Goal: Task Accomplishment & Management: Use online tool/utility

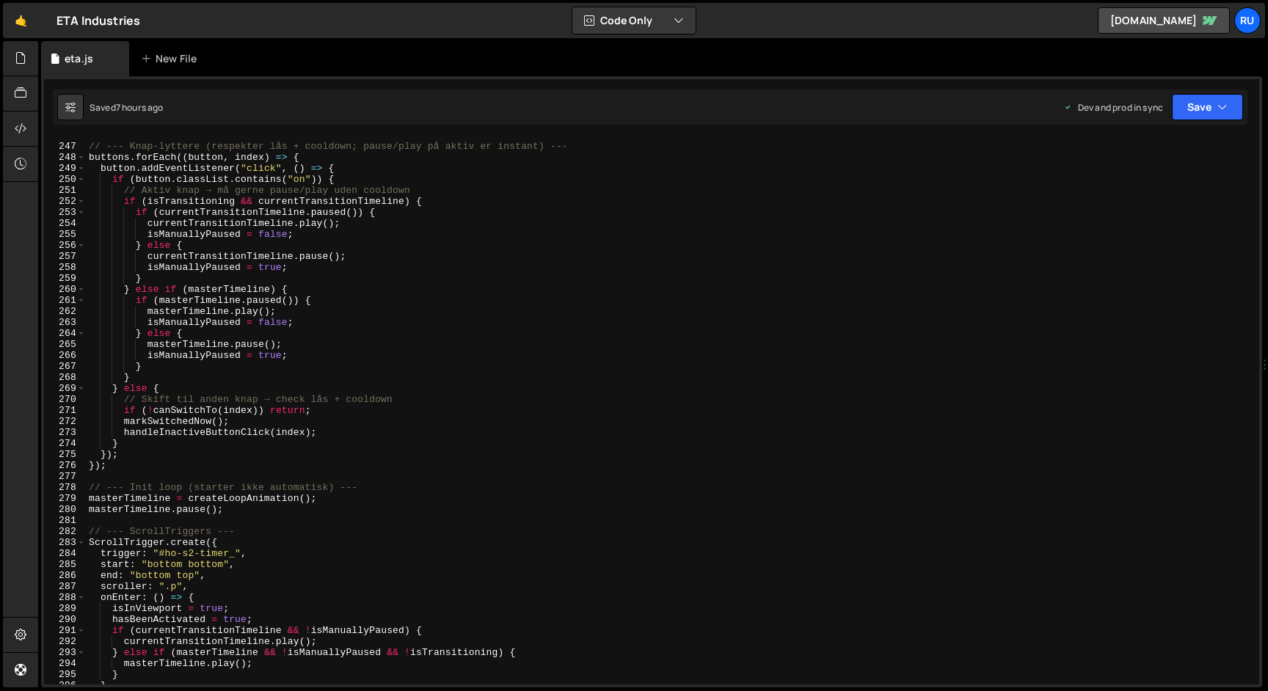
scroll to position [2279, 0]
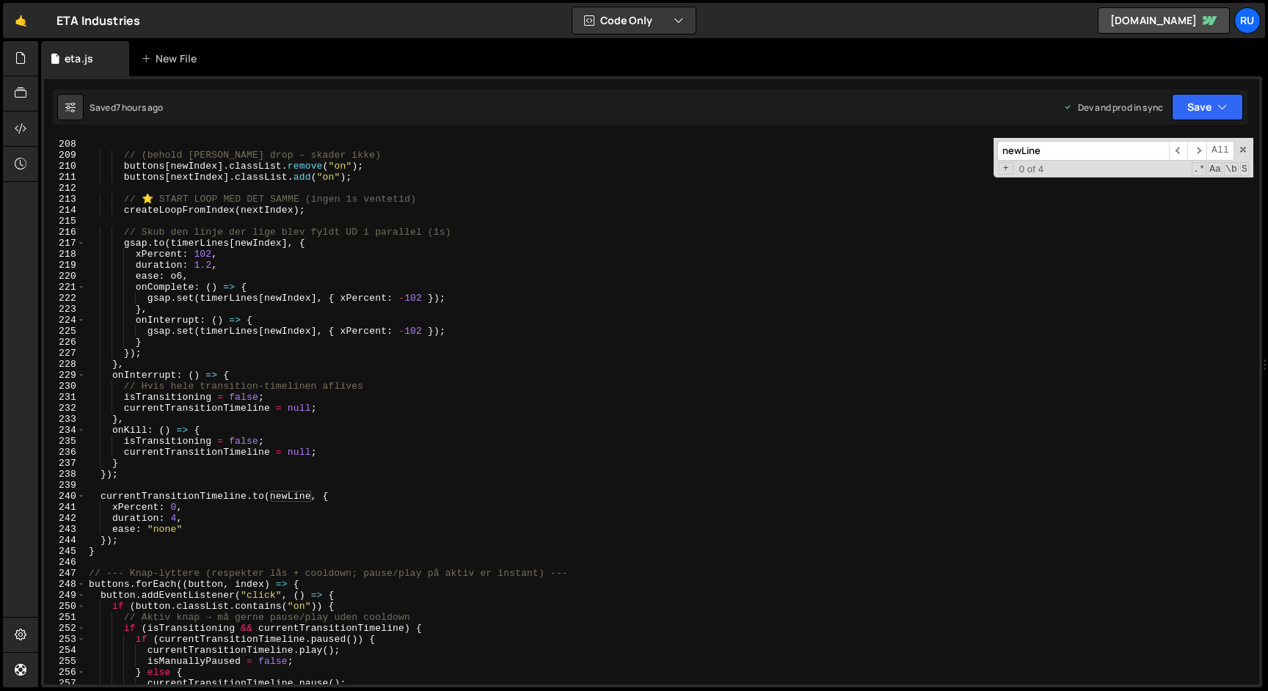
type input "5"
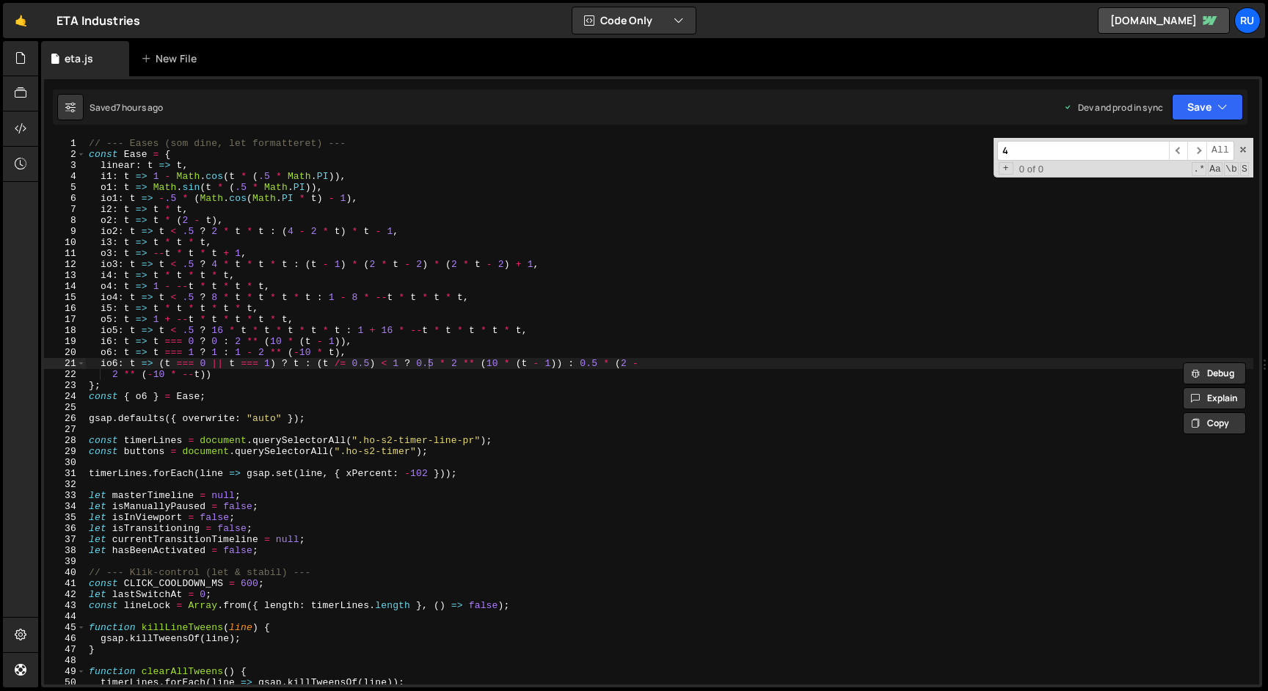
scroll to position [508, 0]
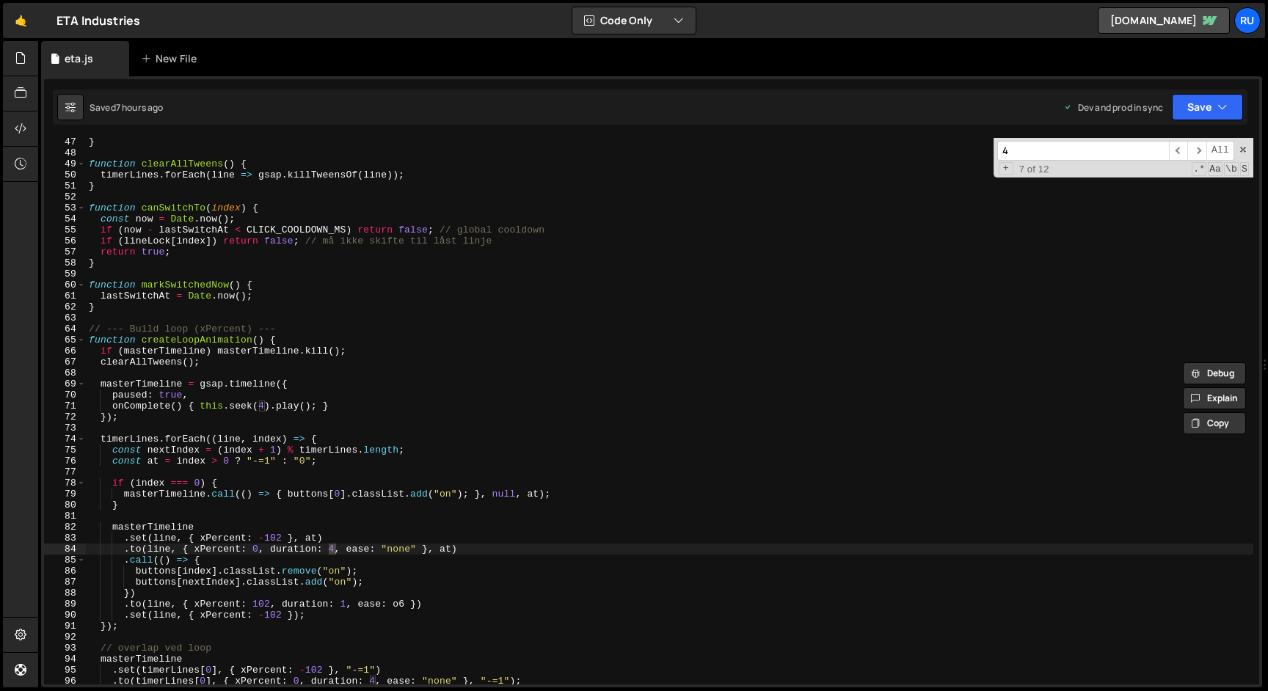
type input "4"
click at [332, 546] on div "} function clearAllTweens ( ) { timerLines . forEach ( line => gsap . killTween…" at bounding box center [670, 411] width 1168 height 547
type textarea ".to(line, { xPercent: 0, duration: 7, ease: "none" }, at)"
click at [1049, 145] on input "4" at bounding box center [1084, 151] width 172 height 20
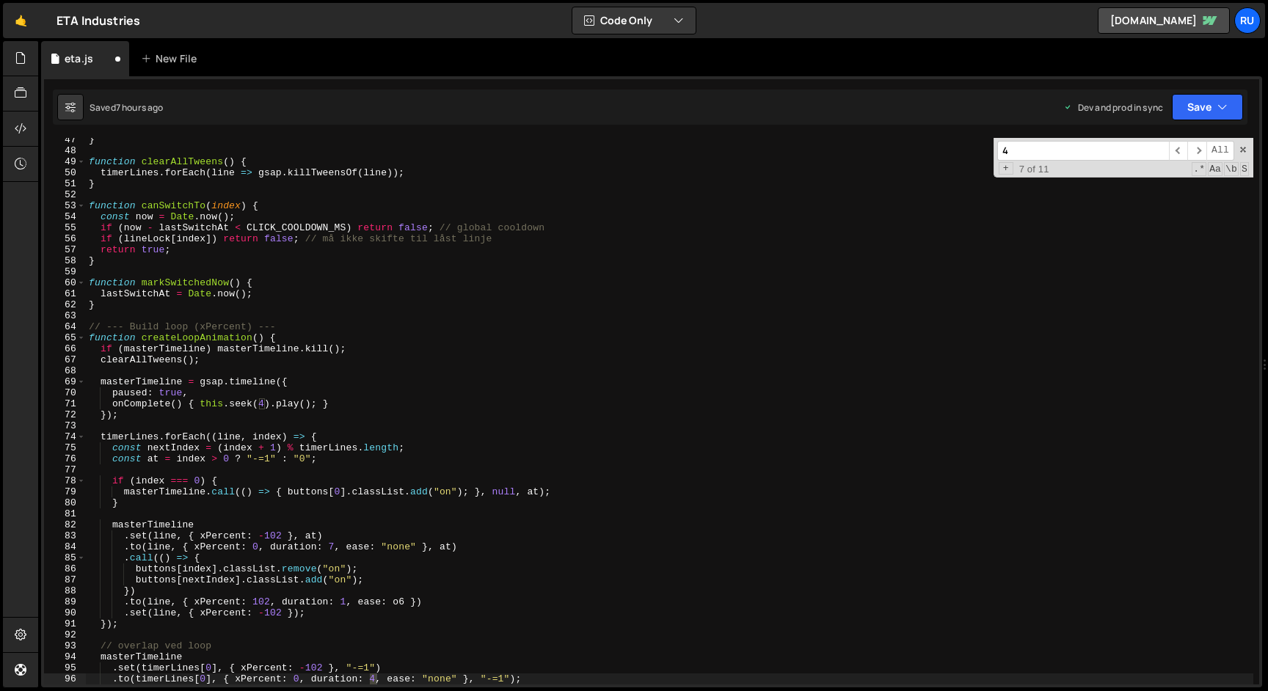
scroll to position [915, 0]
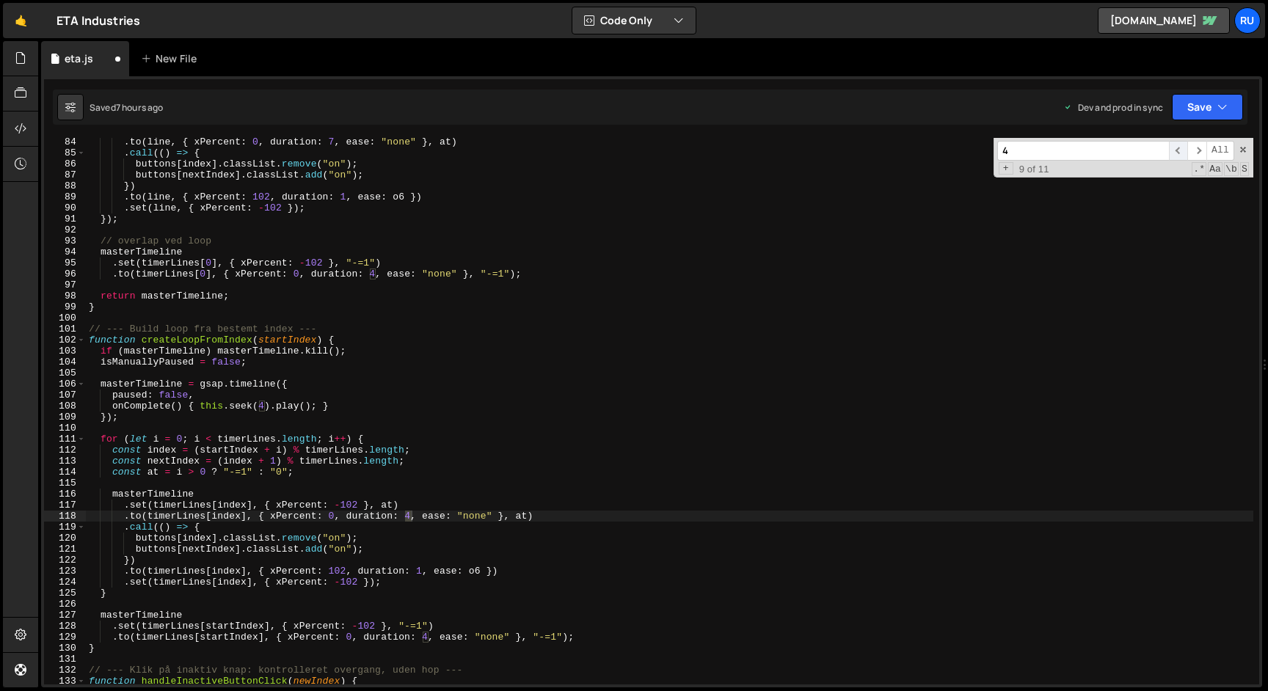
click at [1183, 153] on span "​" at bounding box center [1178, 151] width 19 height 20
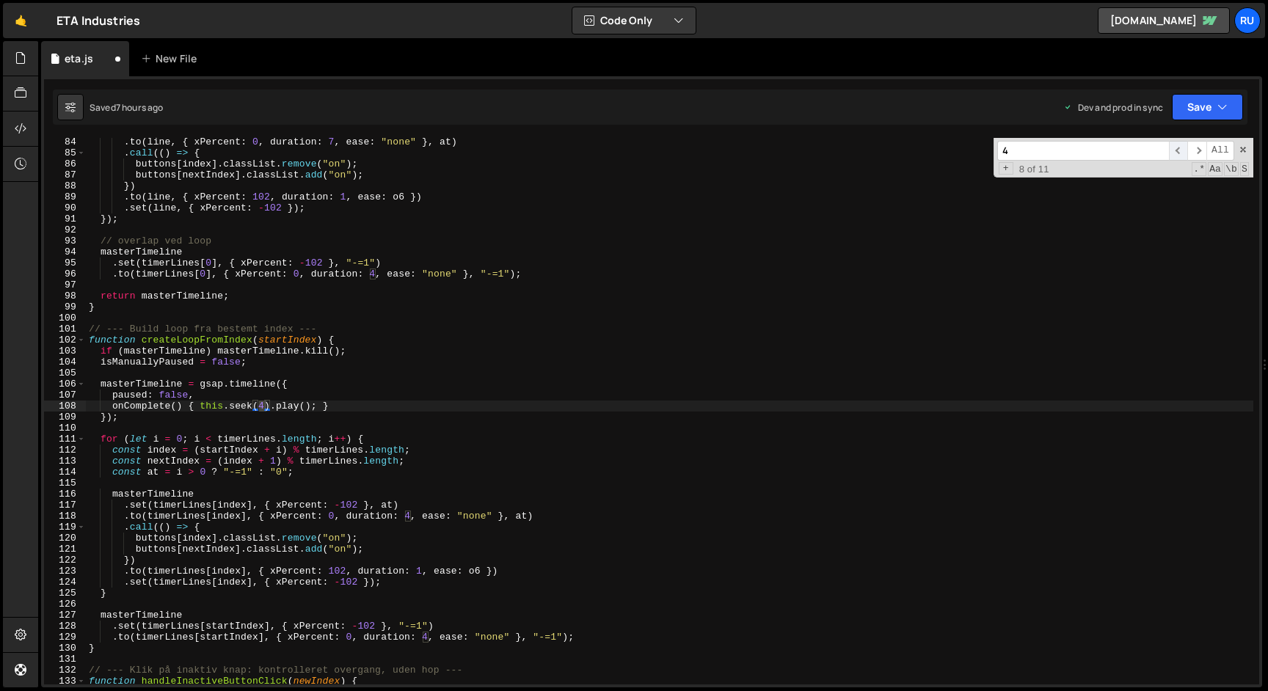
click at [1183, 153] on span "​" at bounding box center [1178, 151] width 19 height 20
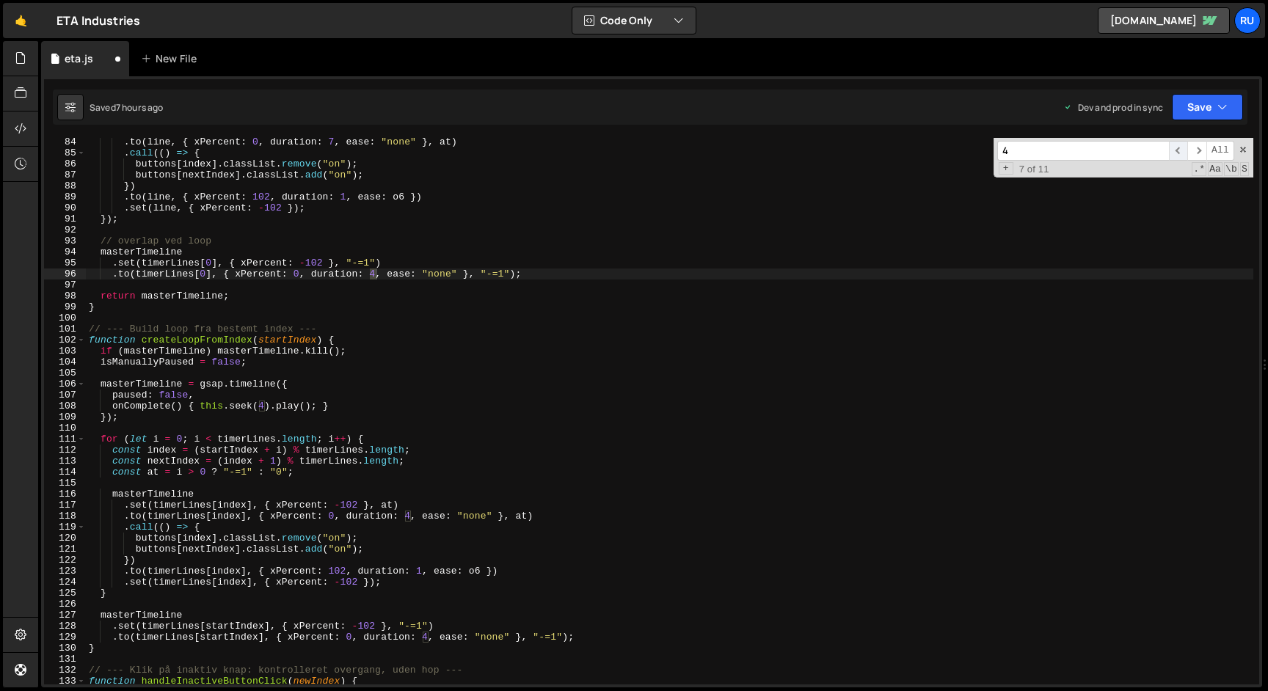
click at [1183, 153] on span "​" at bounding box center [1178, 151] width 19 height 20
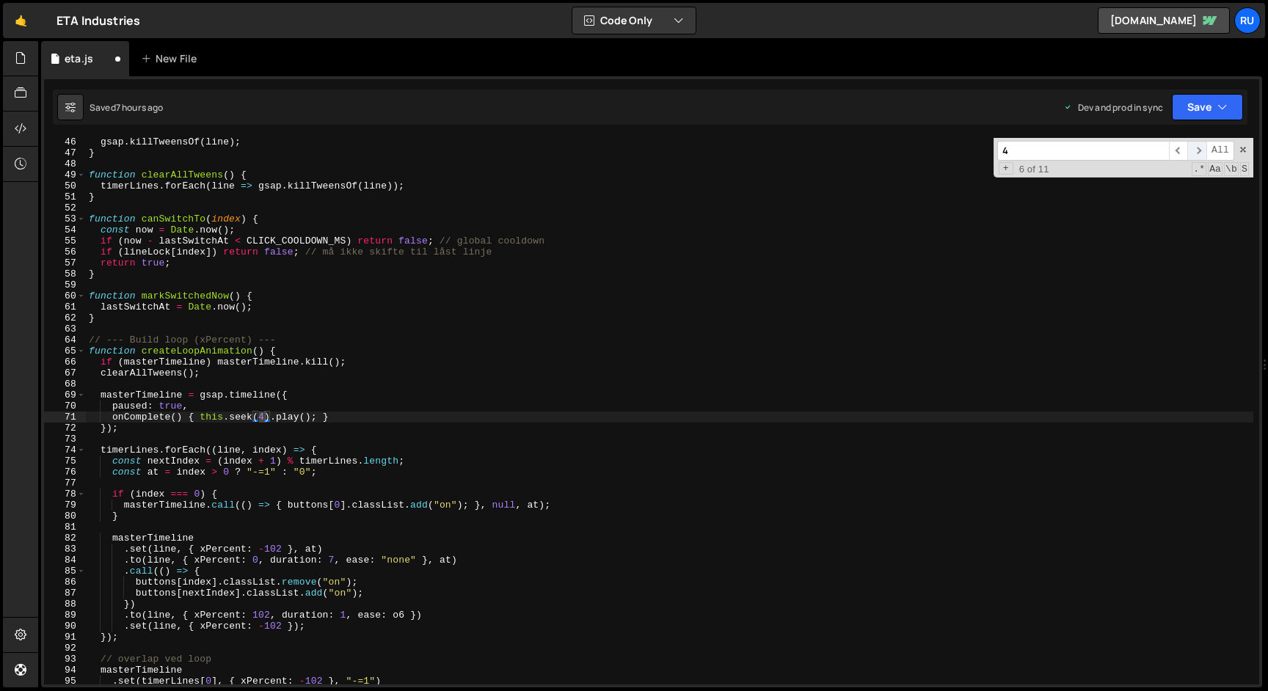
click at [1196, 151] on span "​" at bounding box center [1197, 151] width 19 height 20
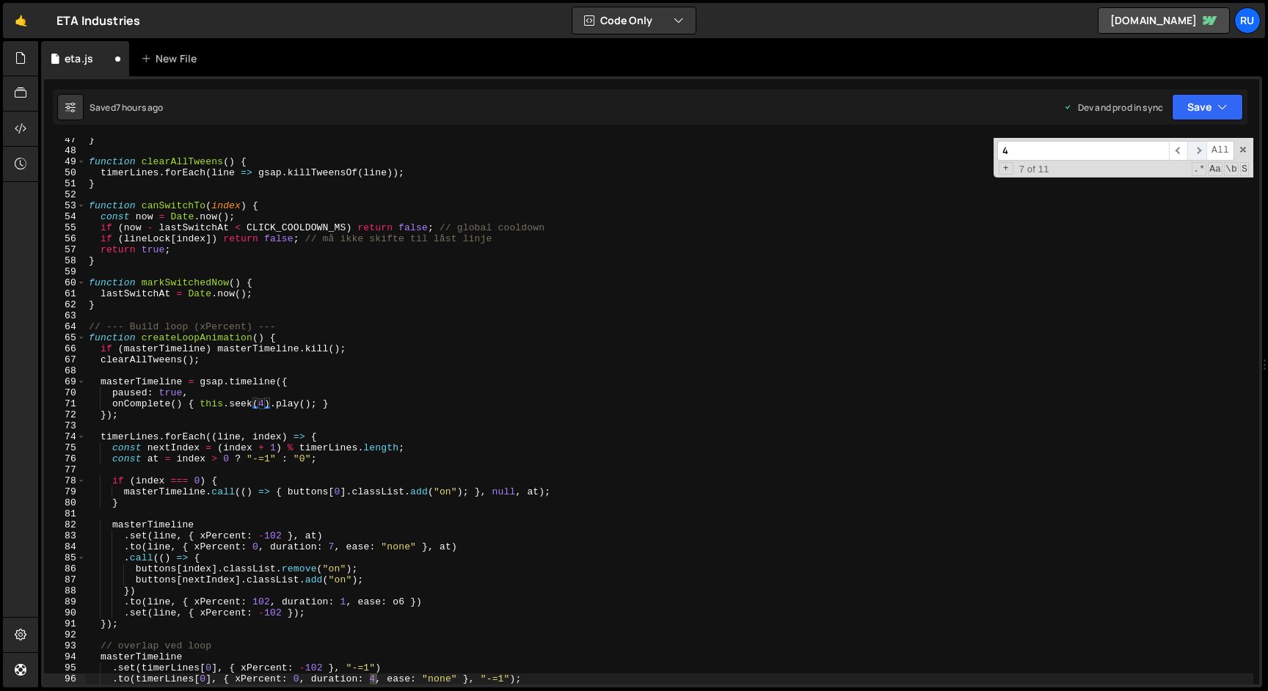
scroll to position [510, 0]
type input "4"
click at [1196, 148] on span "​" at bounding box center [1197, 151] width 19 height 20
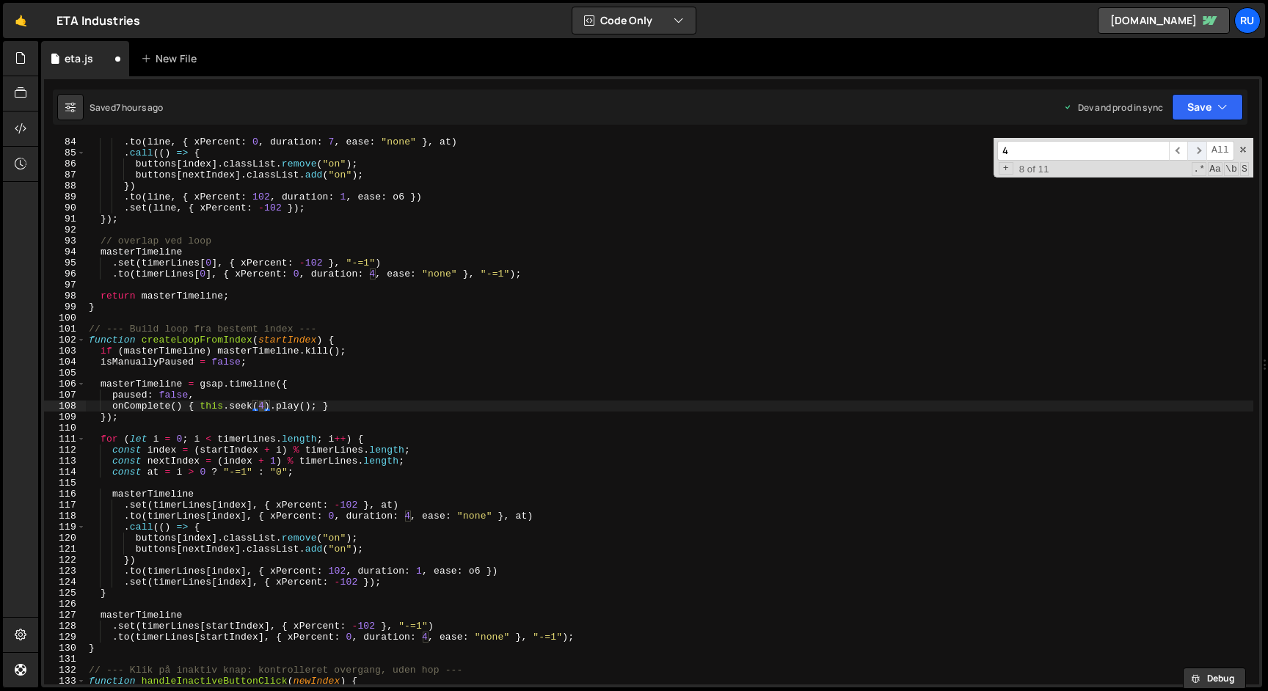
scroll to position [915, 0]
click at [1180, 150] on span "​" at bounding box center [1178, 151] width 19 height 20
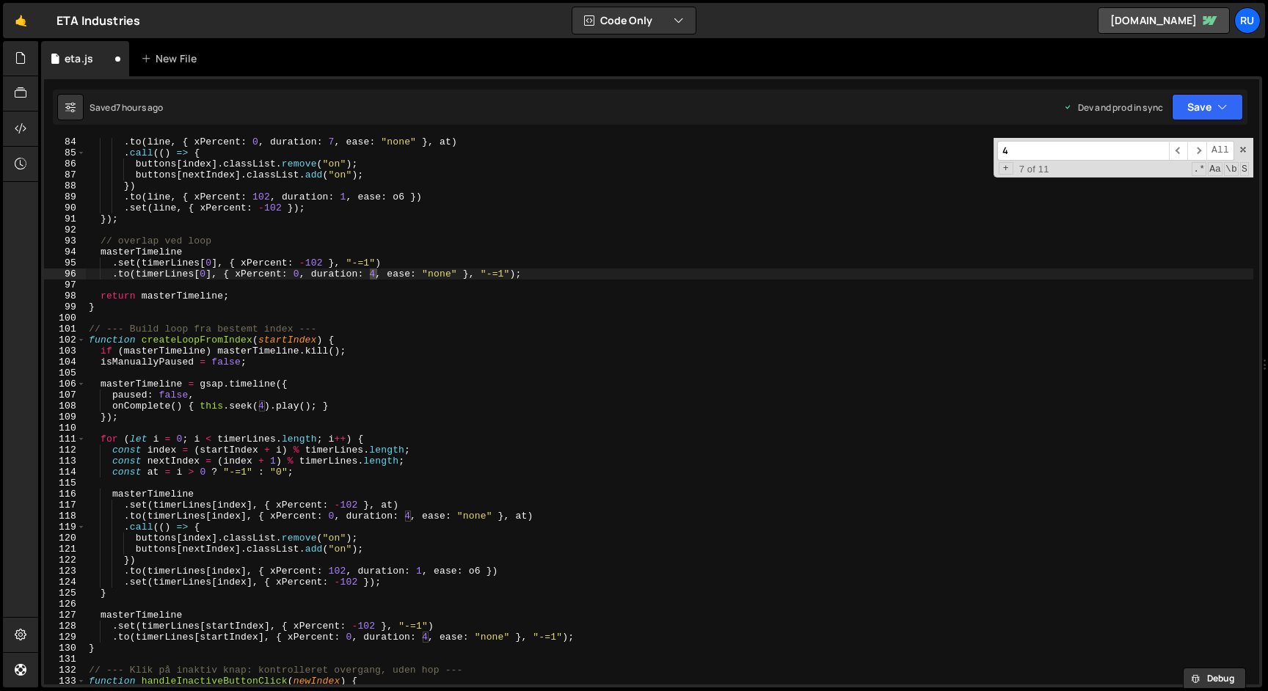
click at [377, 275] on div ". to ( line , { xPercent : 0 , duration : 7 , ease : "none" } , at ) . call (( …" at bounding box center [670, 411] width 1168 height 547
click at [1199, 153] on span "​" at bounding box center [1197, 151] width 19 height 20
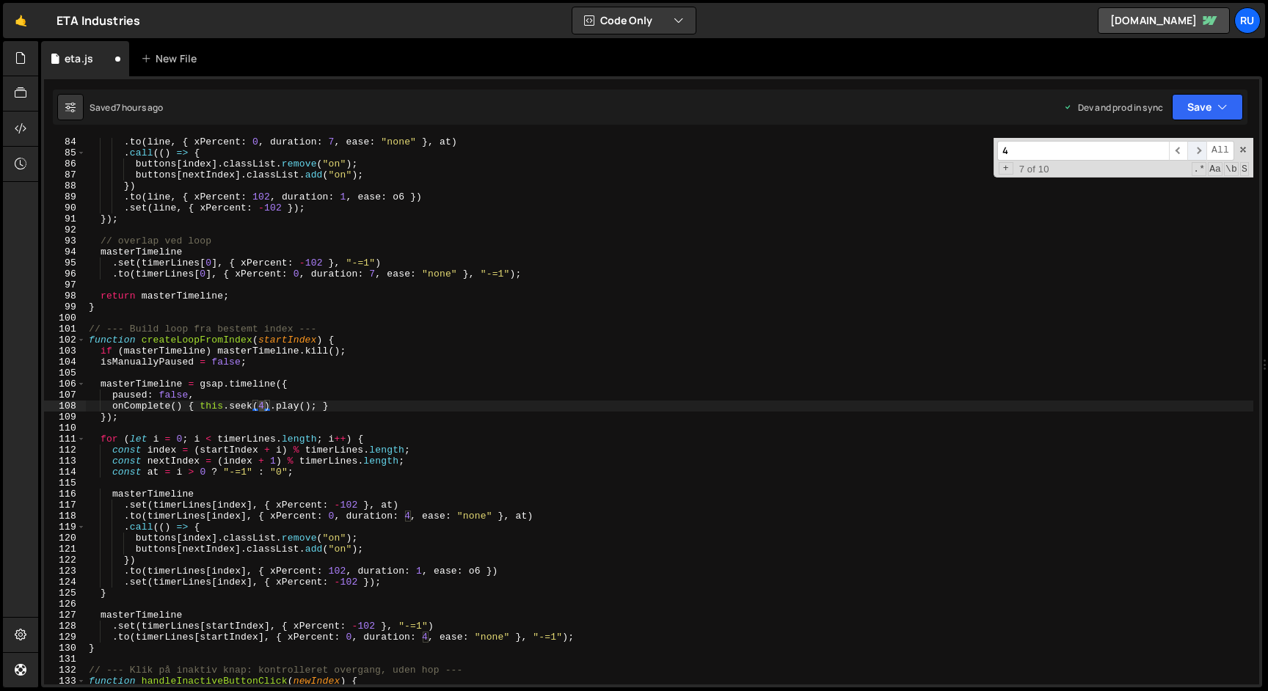
click at [1199, 153] on span "​" at bounding box center [1197, 151] width 19 height 20
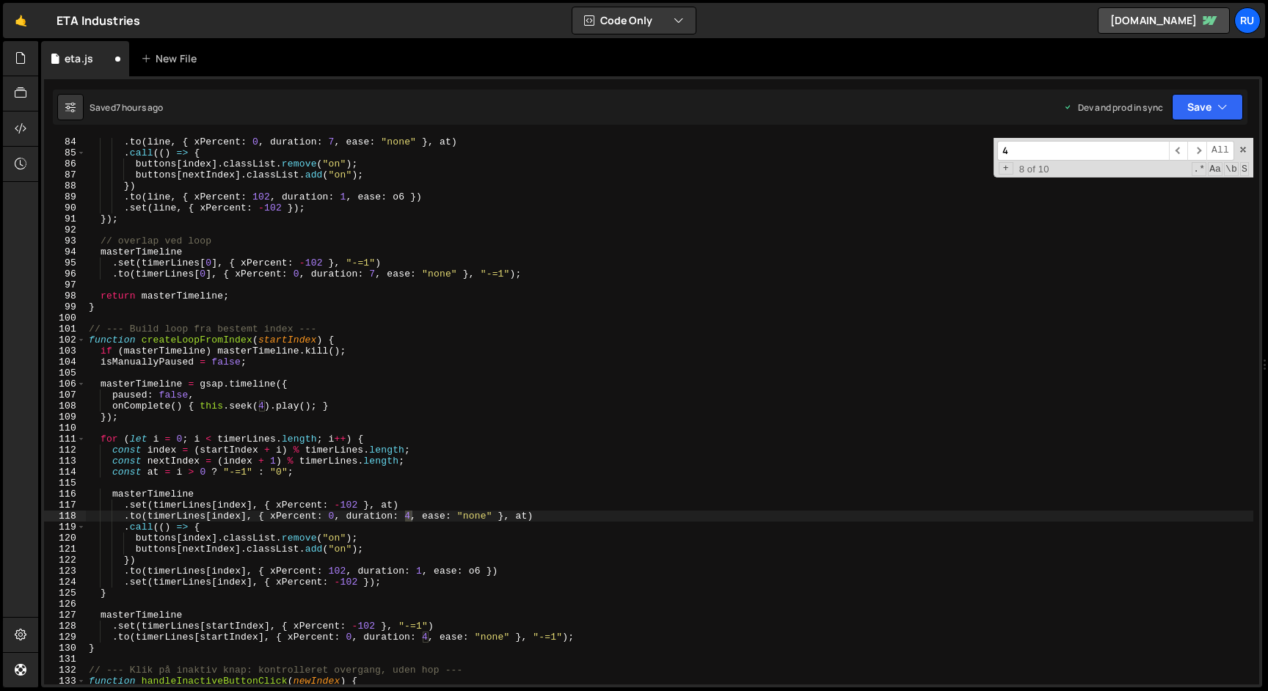
click at [409, 518] on div ". to ( line , { xPercent : 0 , duration : 7 , ease : "none" } , at ) . call (( …" at bounding box center [670, 411] width 1168 height 547
click at [1197, 152] on span "​" at bounding box center [1197, 151] width 19 height 20
click at [426, 637] on div ". to ( line , { xPercent : 0 , duration : 7 , ease : "none" } , at ) . call (( …" at bounding box center [670, 411] width 1168 height 547
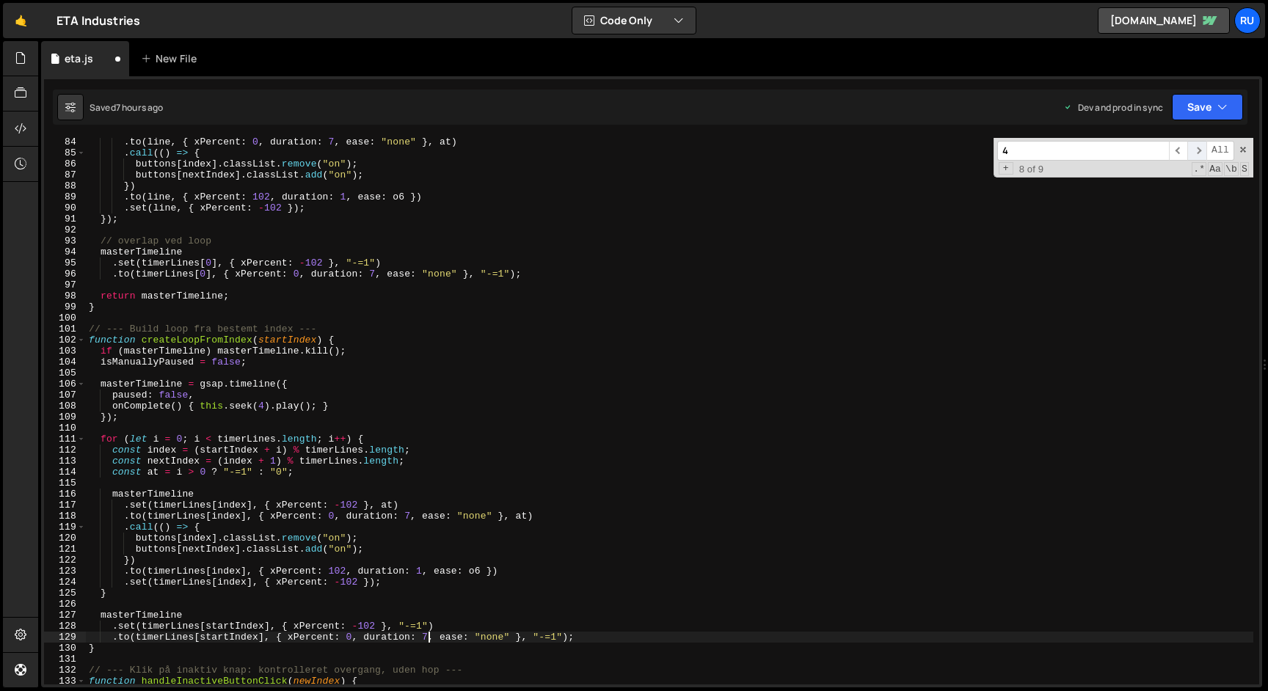
click at [1196, 150] on span "​" at bounding box center [1197, 151] width 19 height 20
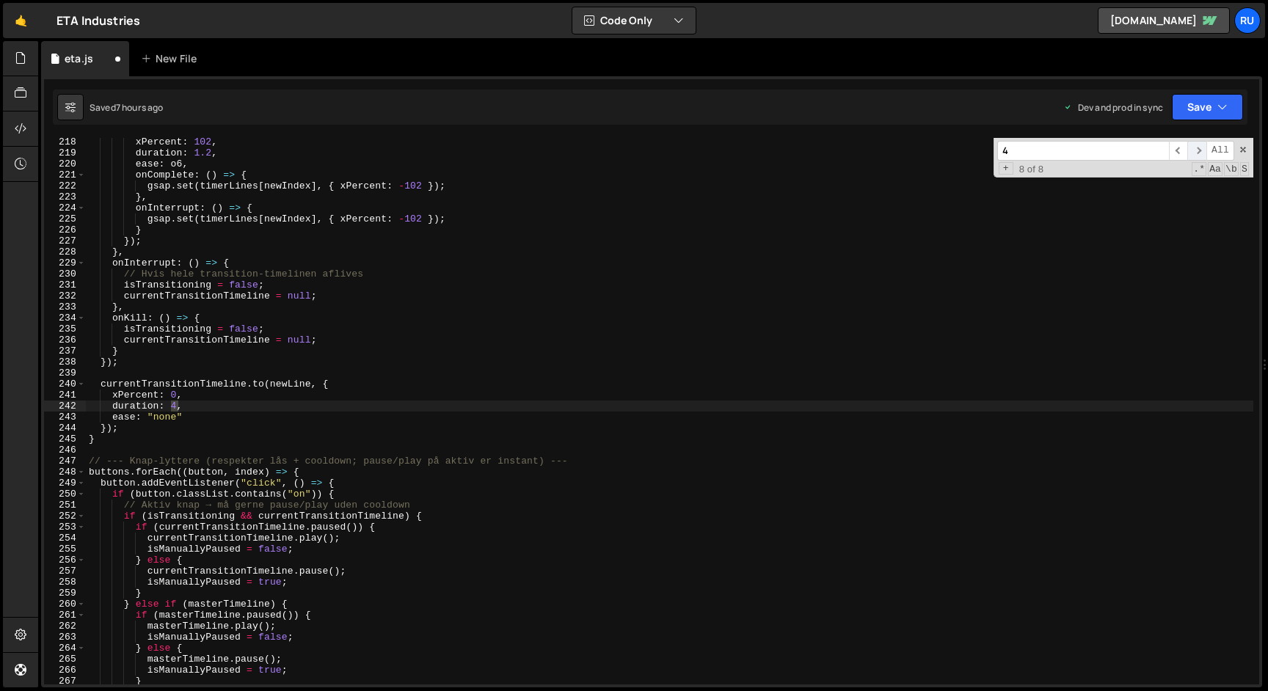
scroll to position [2391, 0]
click at [176, 406] on div "xPercent : 102 , duration : 1.2 , ease : o6 , onComplete : ( ) => { gsap . set …" at bounding box center [670, 411] width 1168 height 547
click at [1197, 153] on span "​" at bounding box center [1197, 151] width 19 height 20
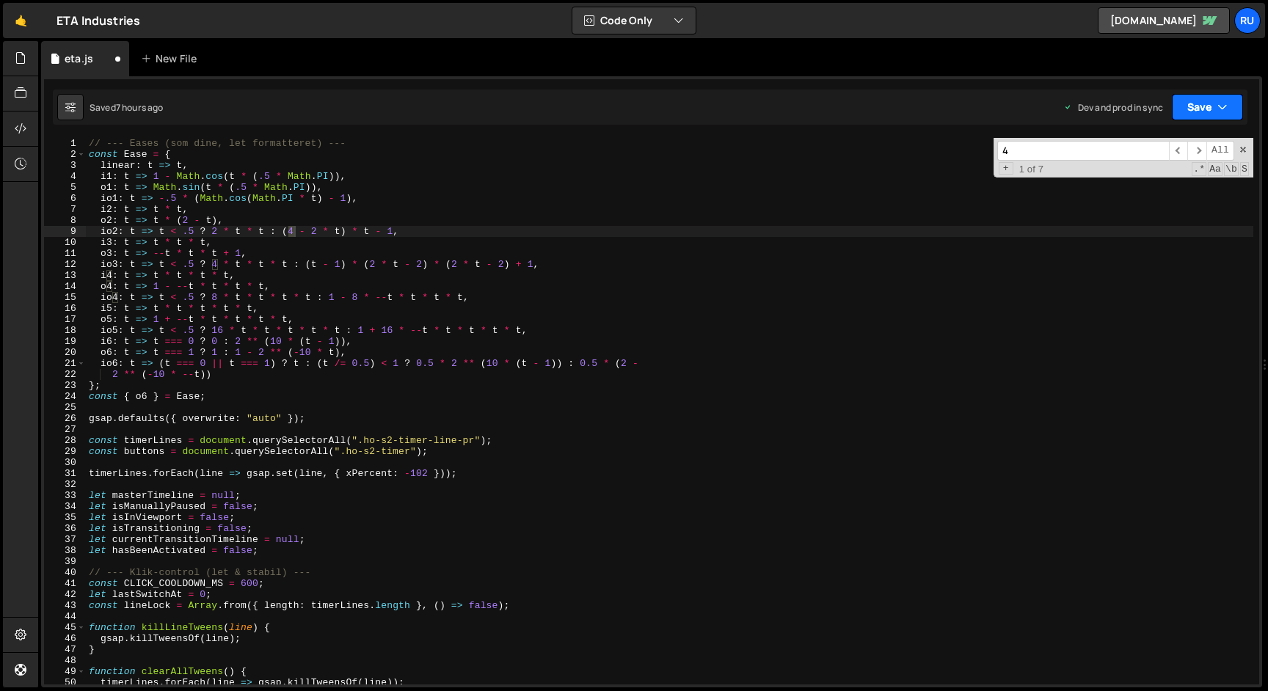
click at [1211, 116] on button "Save" at bounding box center [1207, 107] width 71 height 26
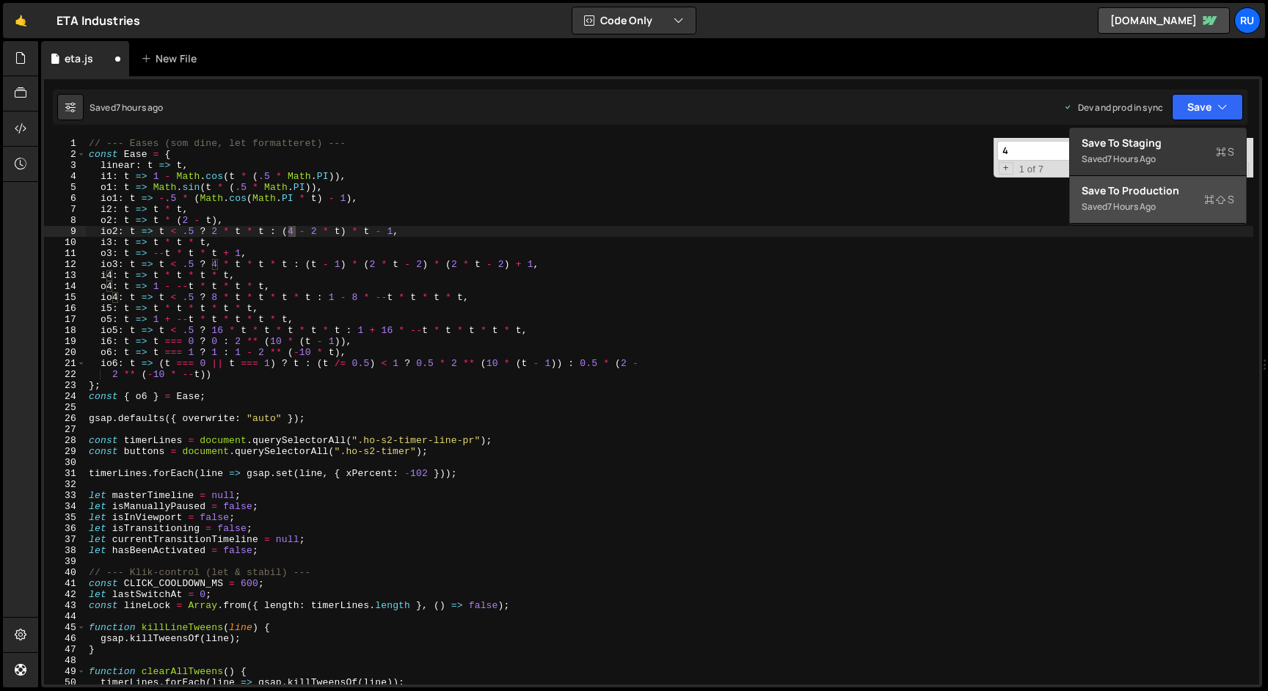
click at [1192, 192] on div "Save to Production S" at bounding box center [1158, 191] width 153 height 15
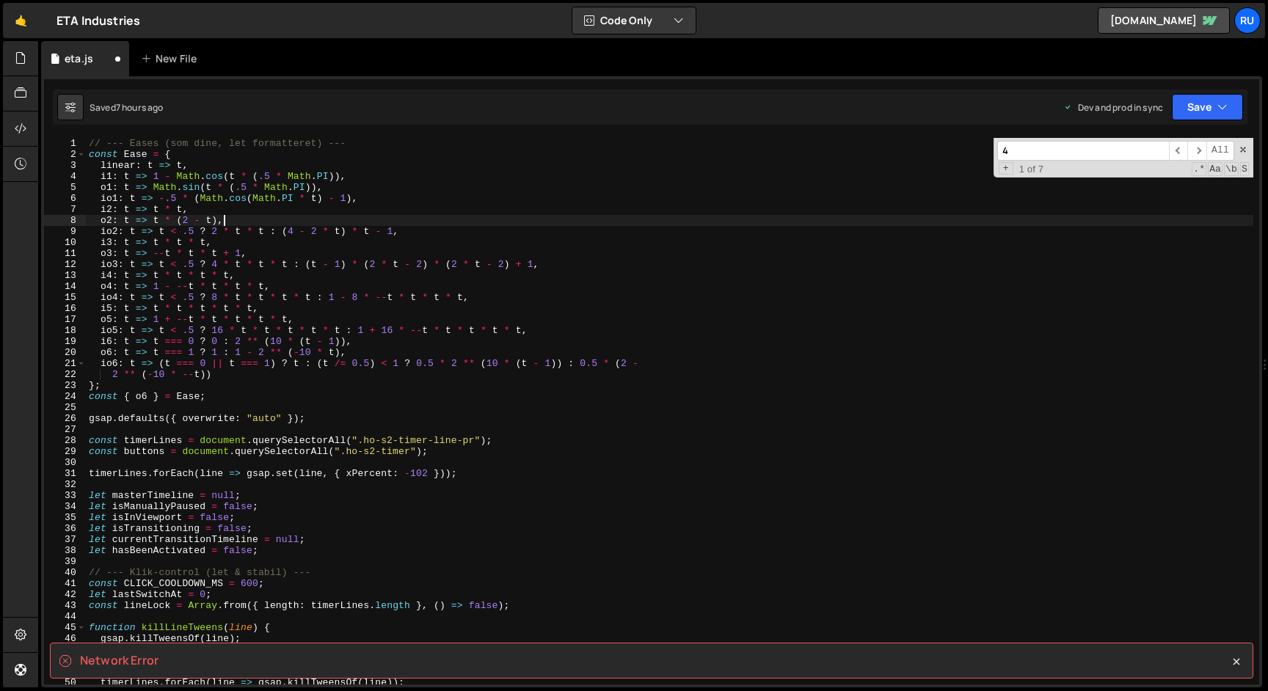
click at [514, 219] on div "// --- Eases (som dine, let formatteret) --- const Ease = { linear : t => t , i…" at bounding box center [670, 422] width 1168 height 569
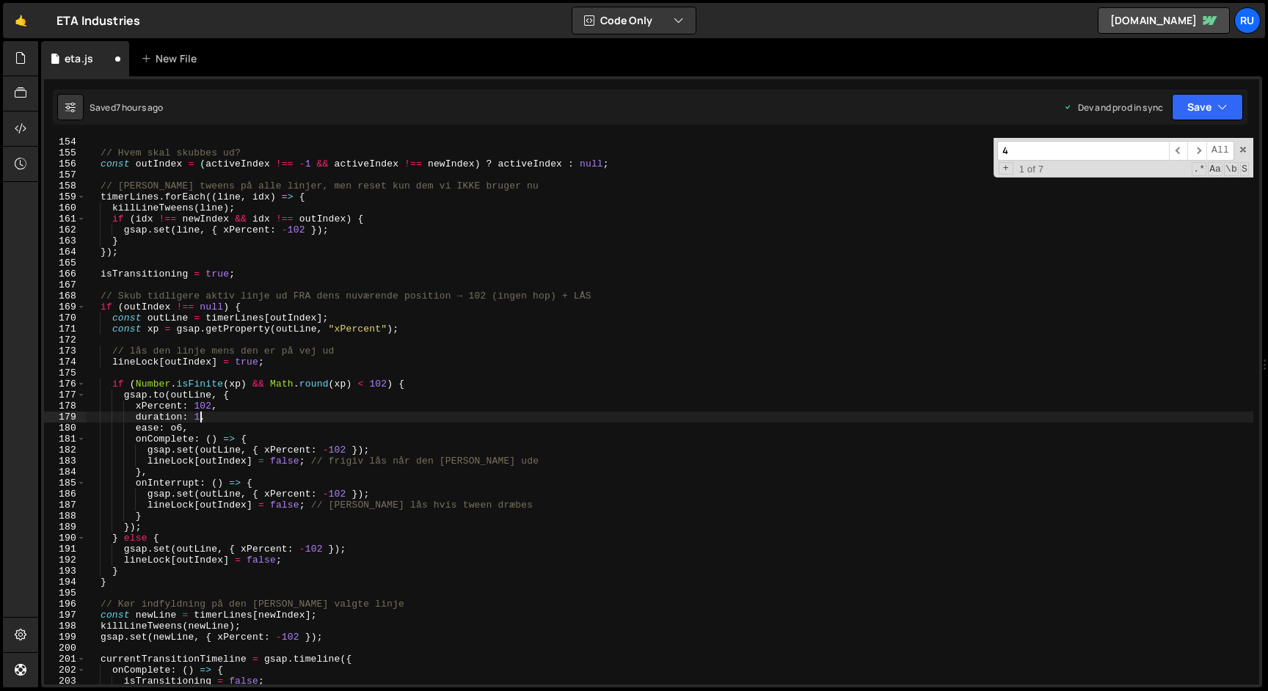
scroll to position [1686, 0]
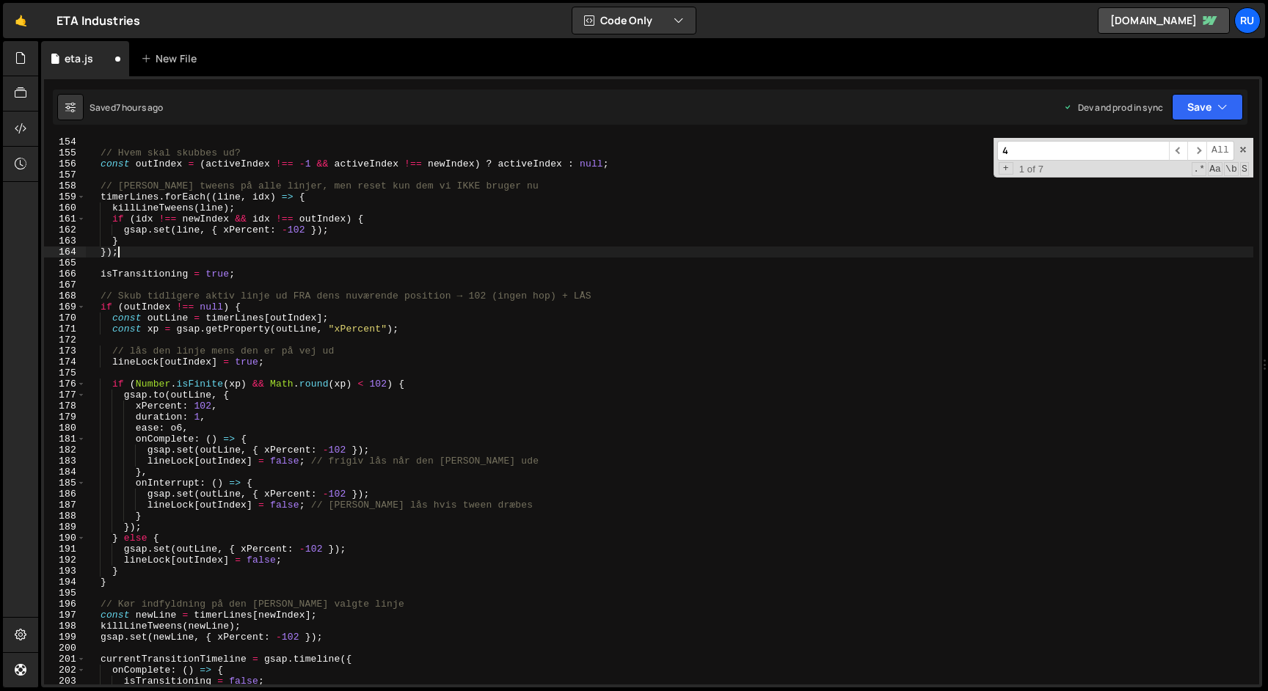
click at [432, 249] on div "// Hvem skal skubbes ud? const outIndex = ( activeIndex !== - 1 && activeIndex …" at bounding box center [670, 421] width 1168 height 569
type textarea "});"
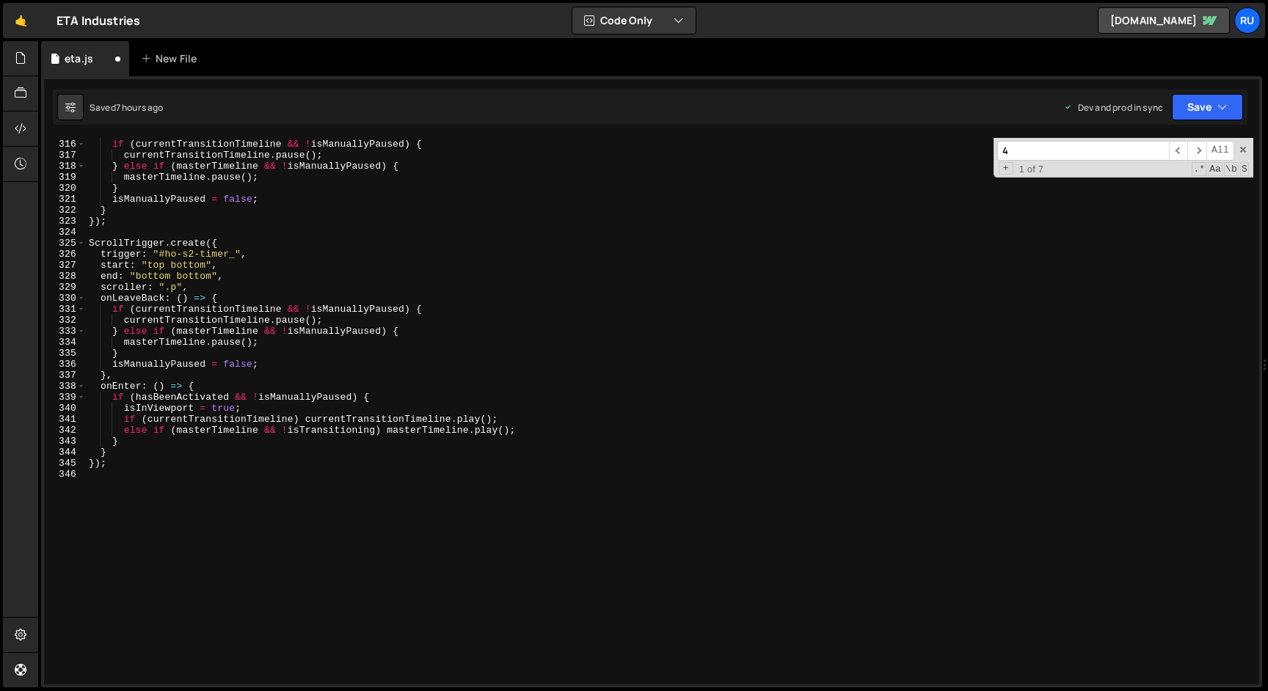
scroll to position [3460, 0]
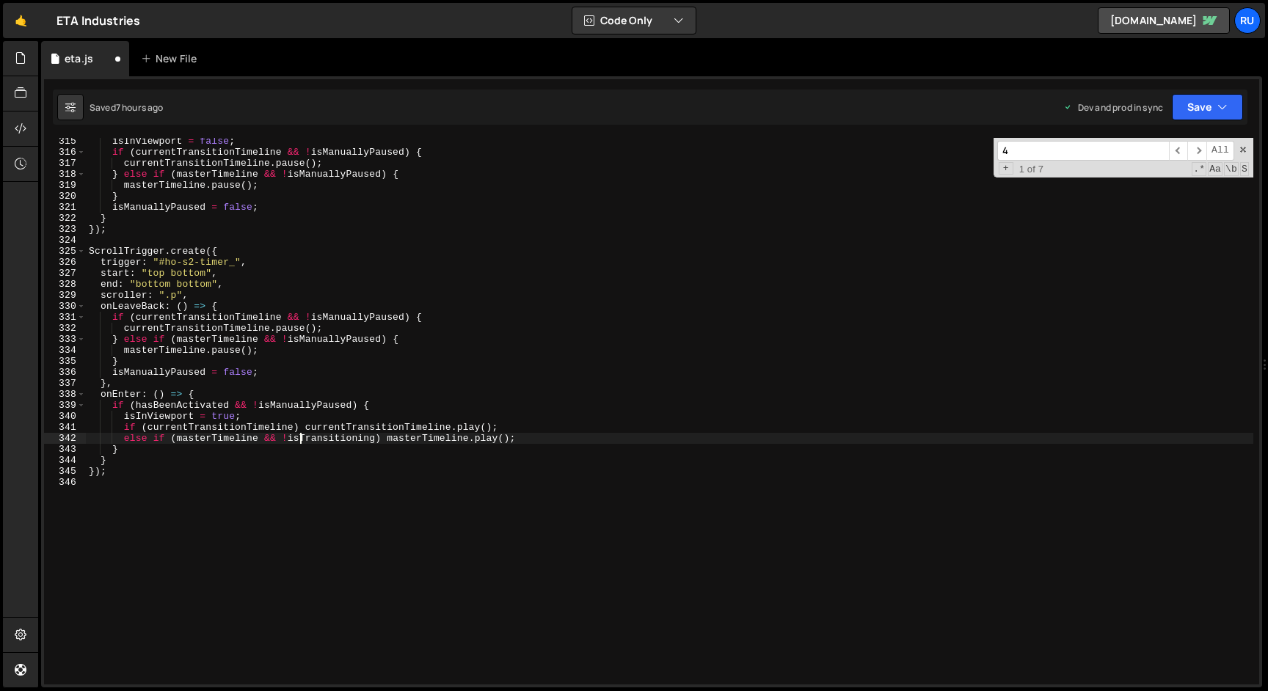
click at [302, 443] on div "isInViewport = false ; if ( currentTransitionTimeline && ! isManuallyPaused ) {…" at bounding box center [670, 420] width 1168 height 569
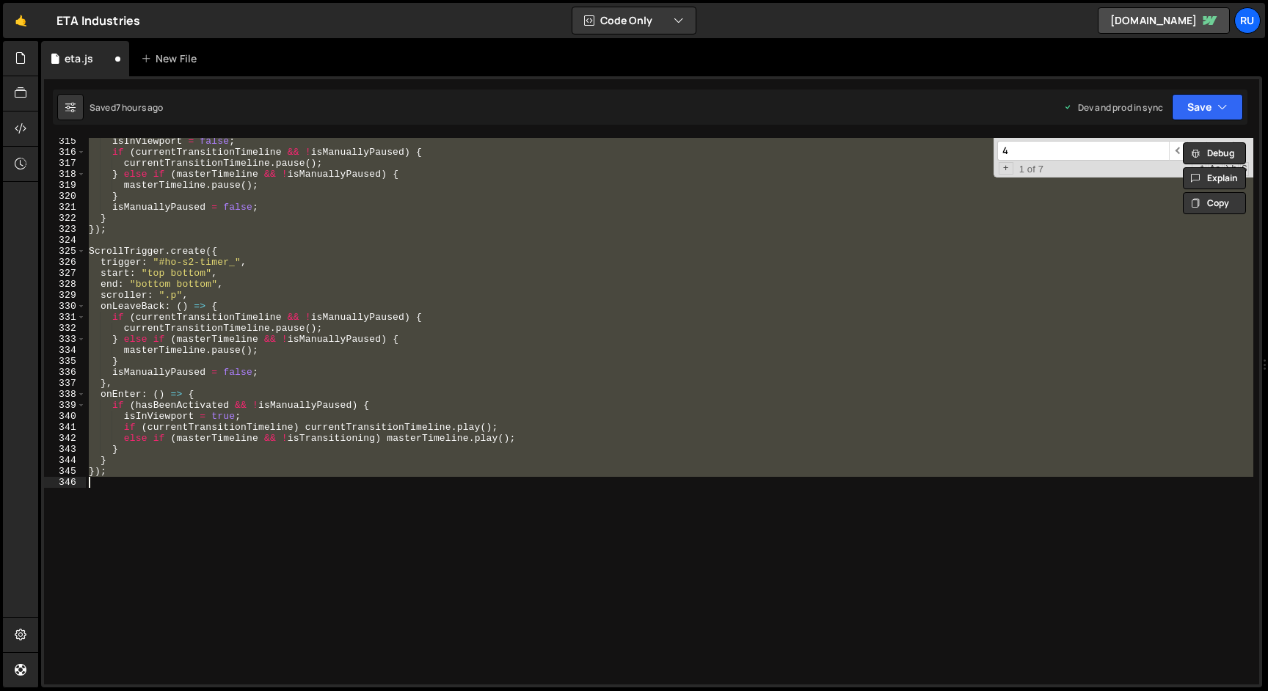
paste textarea
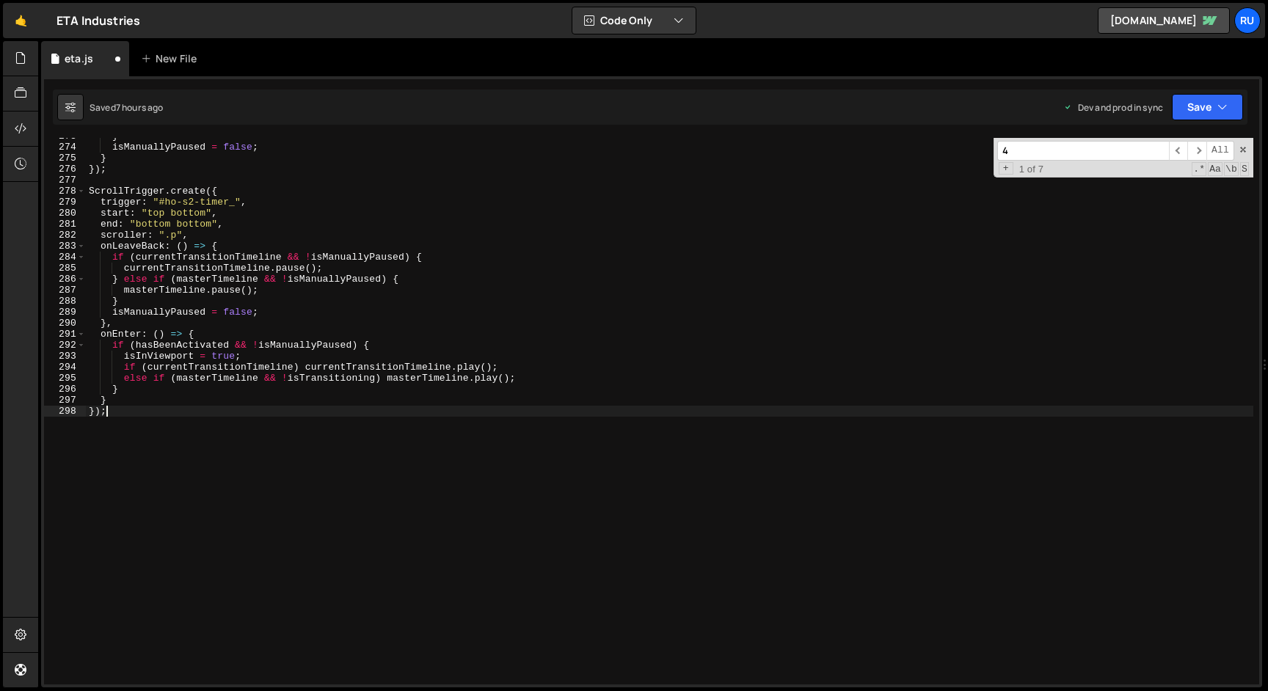
scroll to position [3531, 0]
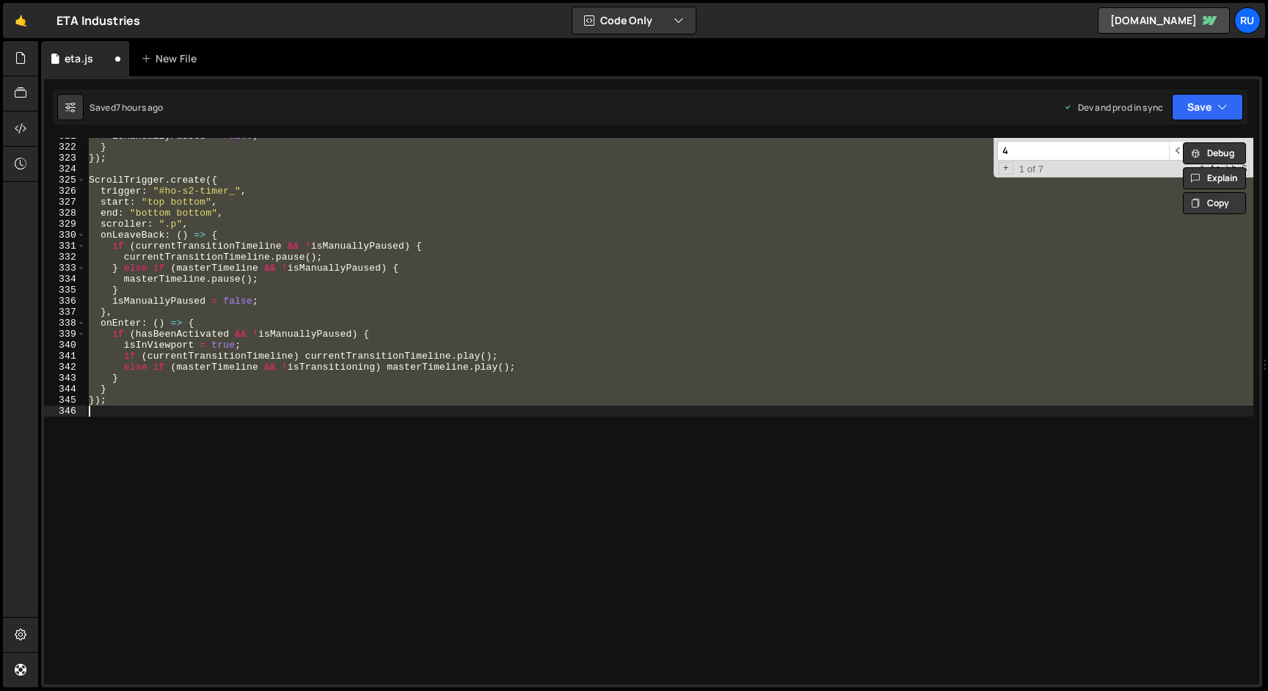
click at [324, 359] on div "isManuallyPaused = false ; } }) ; ScrollTrigger . create ({ trigger : "#ho-s2-t…" at bounding box center [670, 411] width 1168 height 547
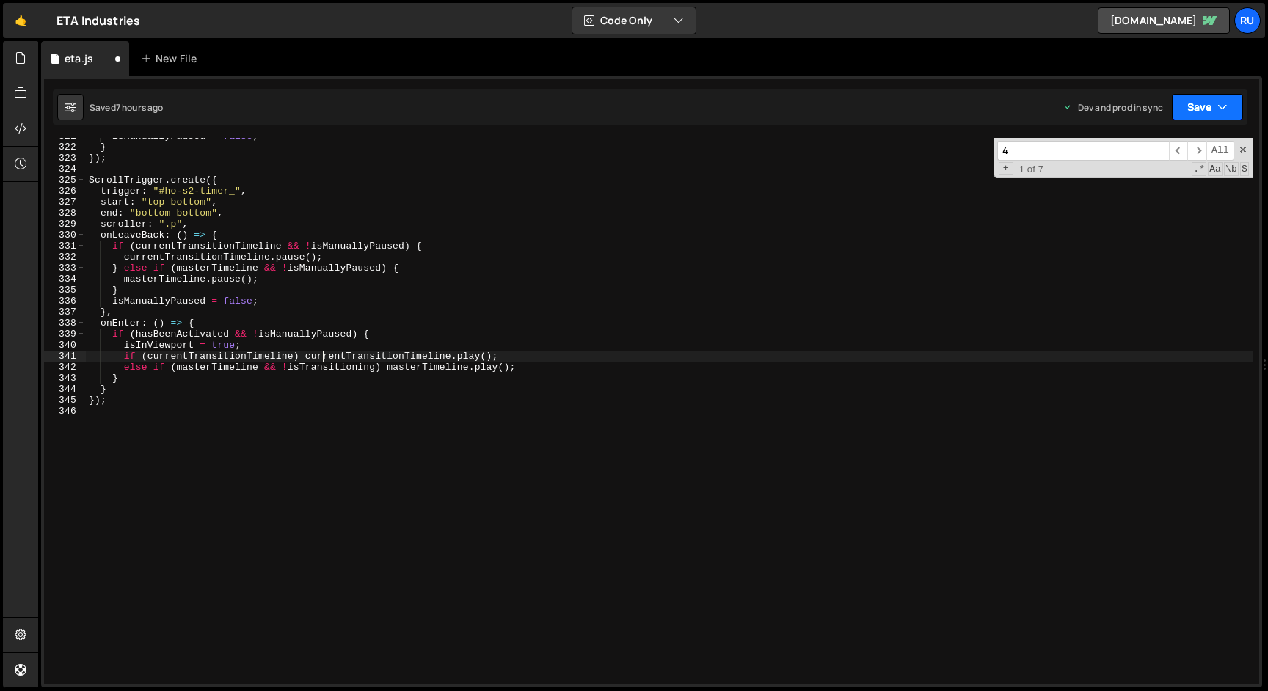
click at [1193, 108] on button "Save" at bounding box center [1207, 107] width 71 height 26
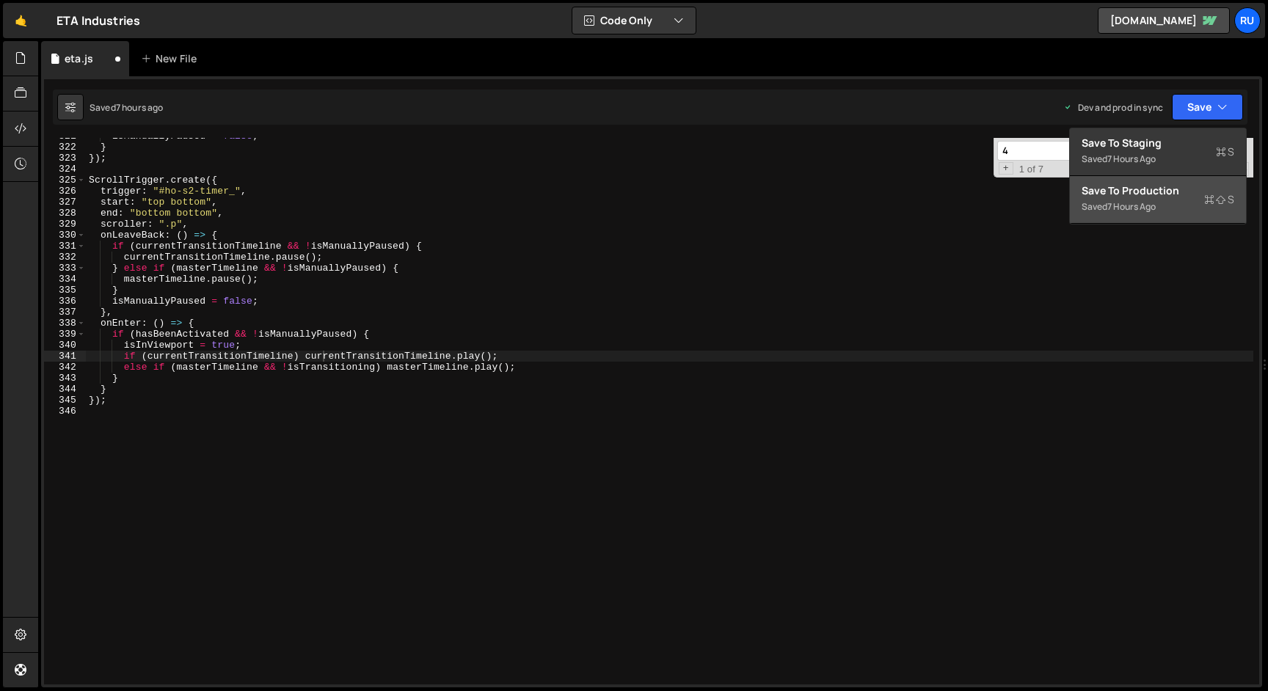
click at [1153, 188] on div "Save to Production S" at bounding box center [1158, 191] width 153 height 15
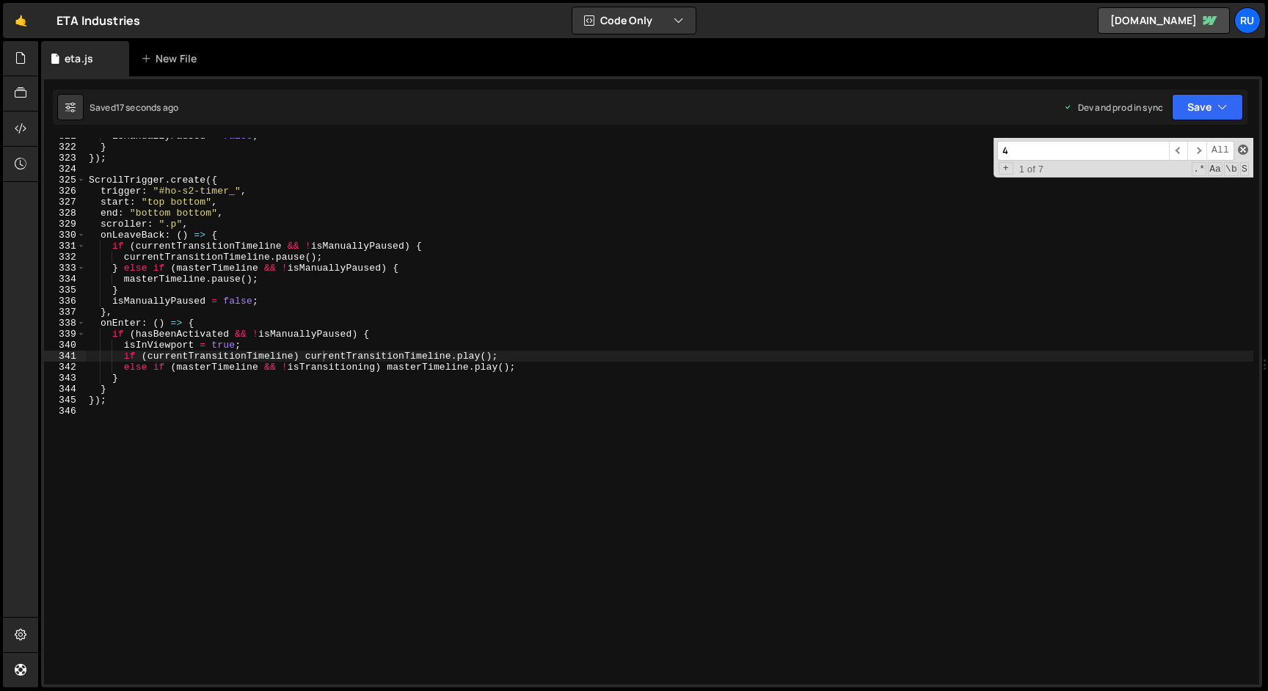
click at [1243, 145] on span at bounding box center [1243, 150] width 10 height 10
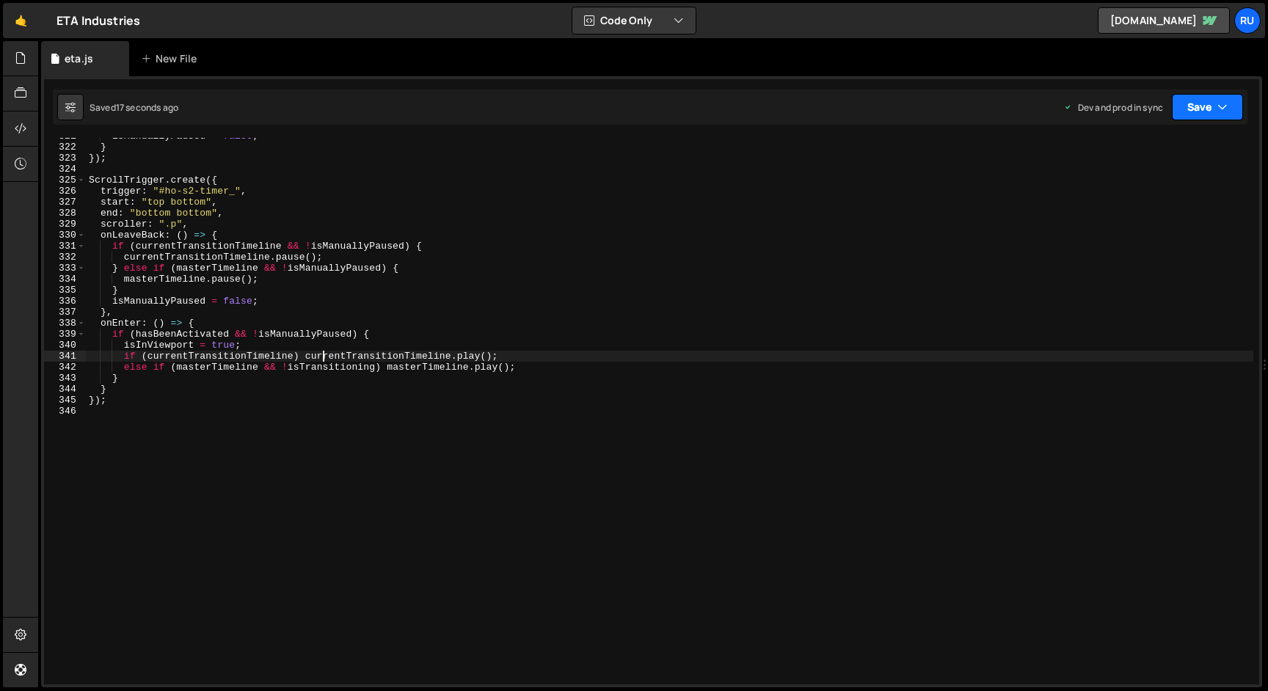
click at [1201, 103] on button "Save" at bounding box center [1207, 107] width 71 height 26
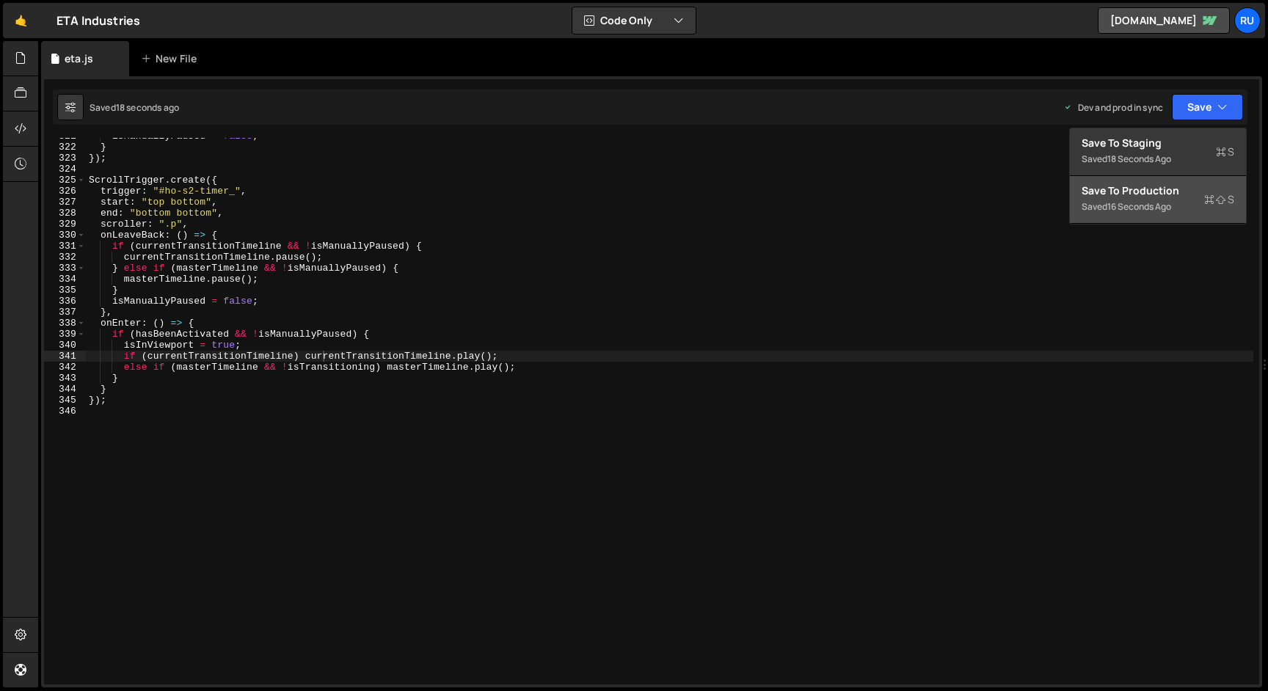
click at [1190, 196] on div "Save to Production S" at bounding box center [1158, 191] width 153 height 15
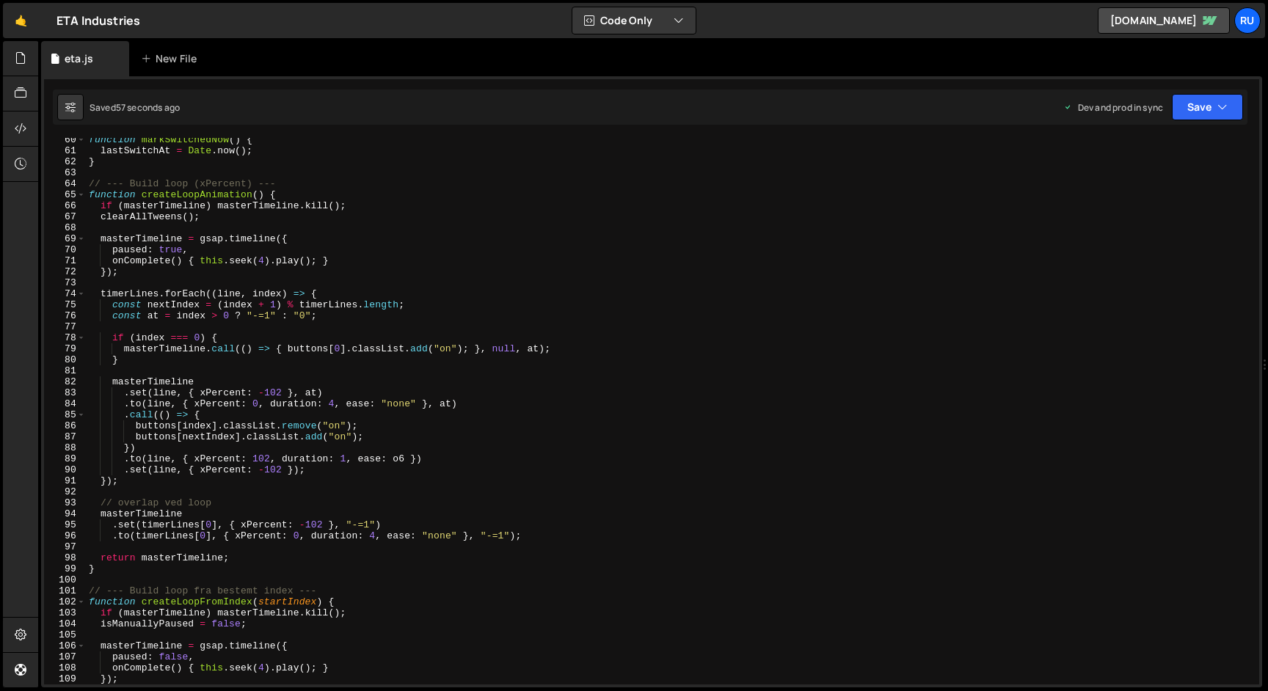
scroll to position [708, 0]
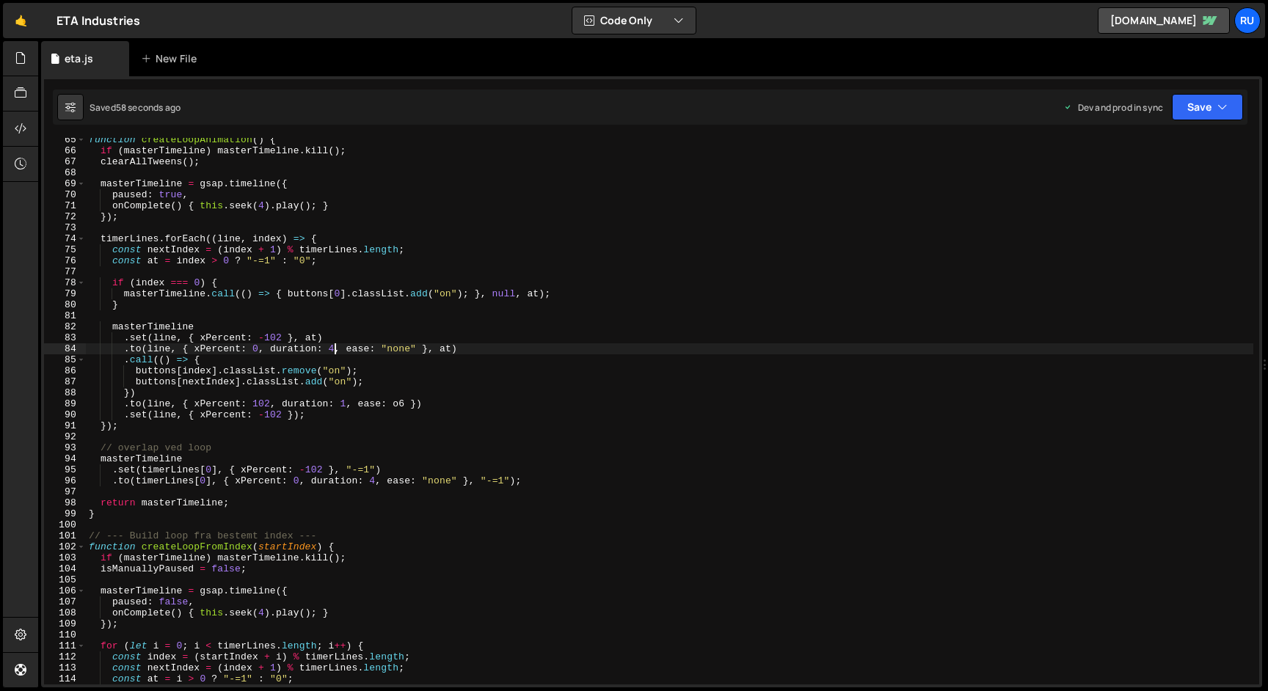
click at [334, 349] on div "function createLoopAnimation ( ) { if ( masterTimeline ) masterTimeline . kill …" at bounding box center [670, 418] width 1168 height 569
click at [410, 278] on div "function createLoopAnimation ( ) { if ( masterTimeline ) masterTimeline . kill …" at bounding box center [670, 418] width 1168 height 569
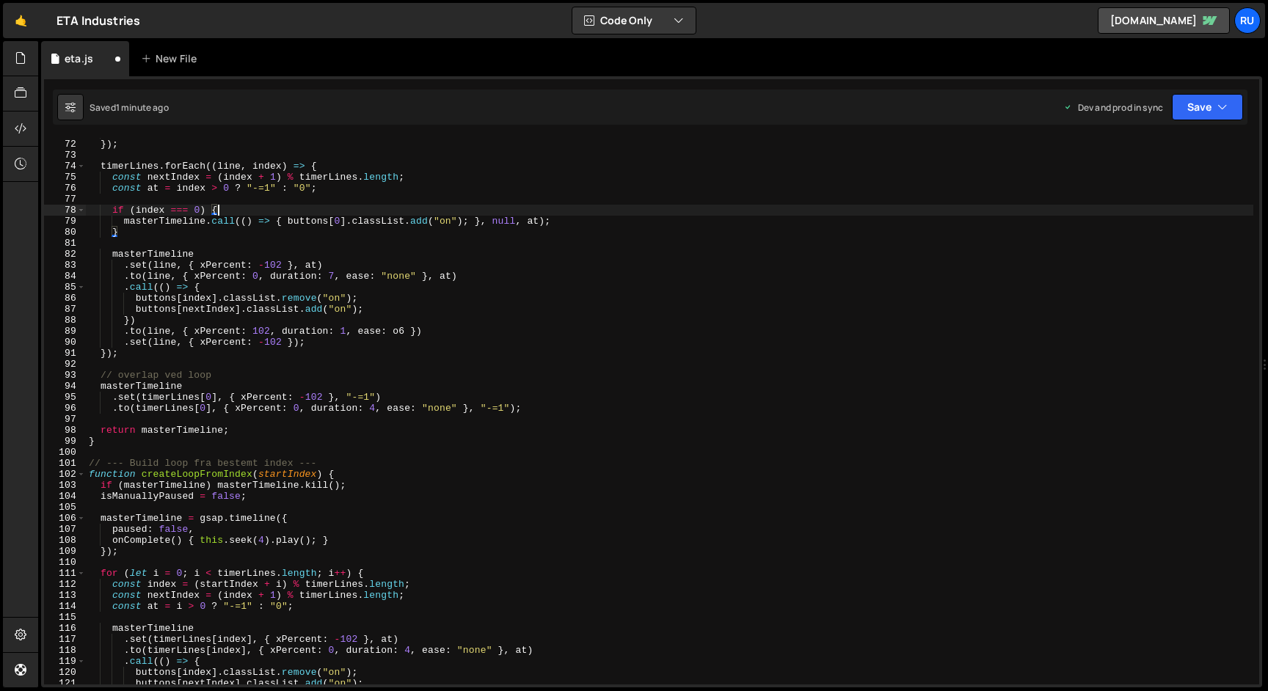
scroll to position [780, 0]
click at [378, 410] on div "onComplete ( ) { this . seek ( 4 ) . play ( ) ; } }) ; timerLines . forEach (( …" at bounding box center [670, 412] width 1168 height 569
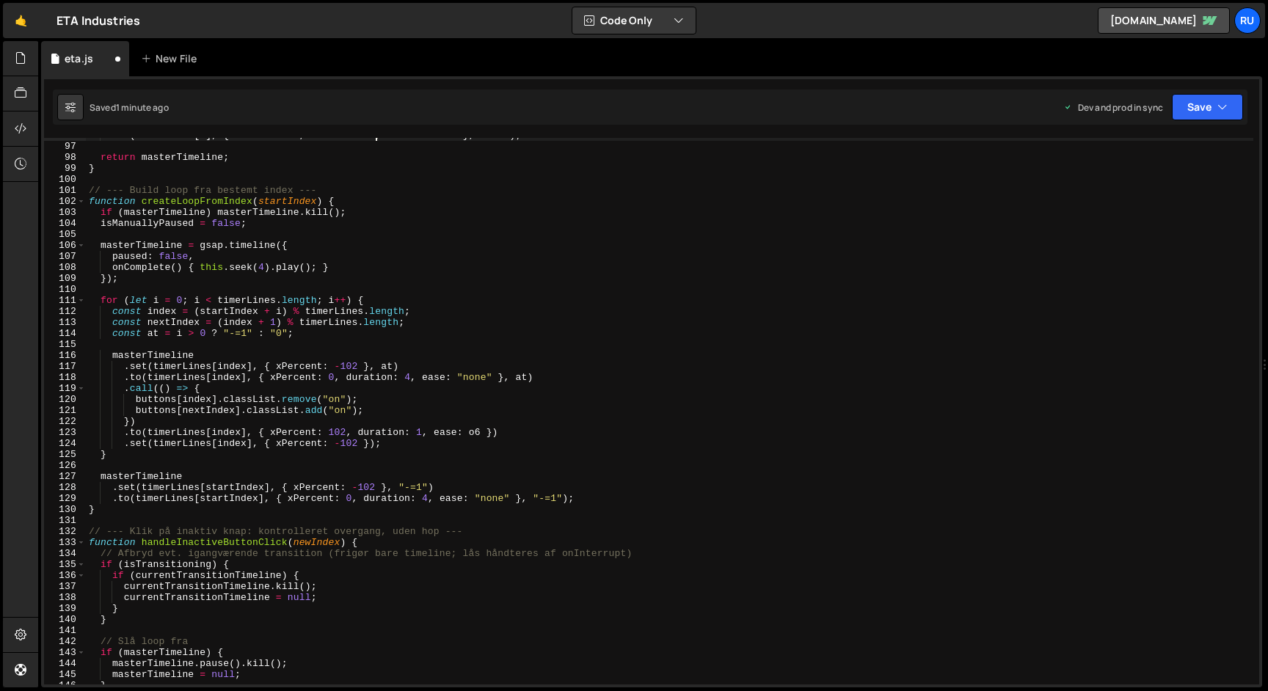
scroll to position [1119, 0]
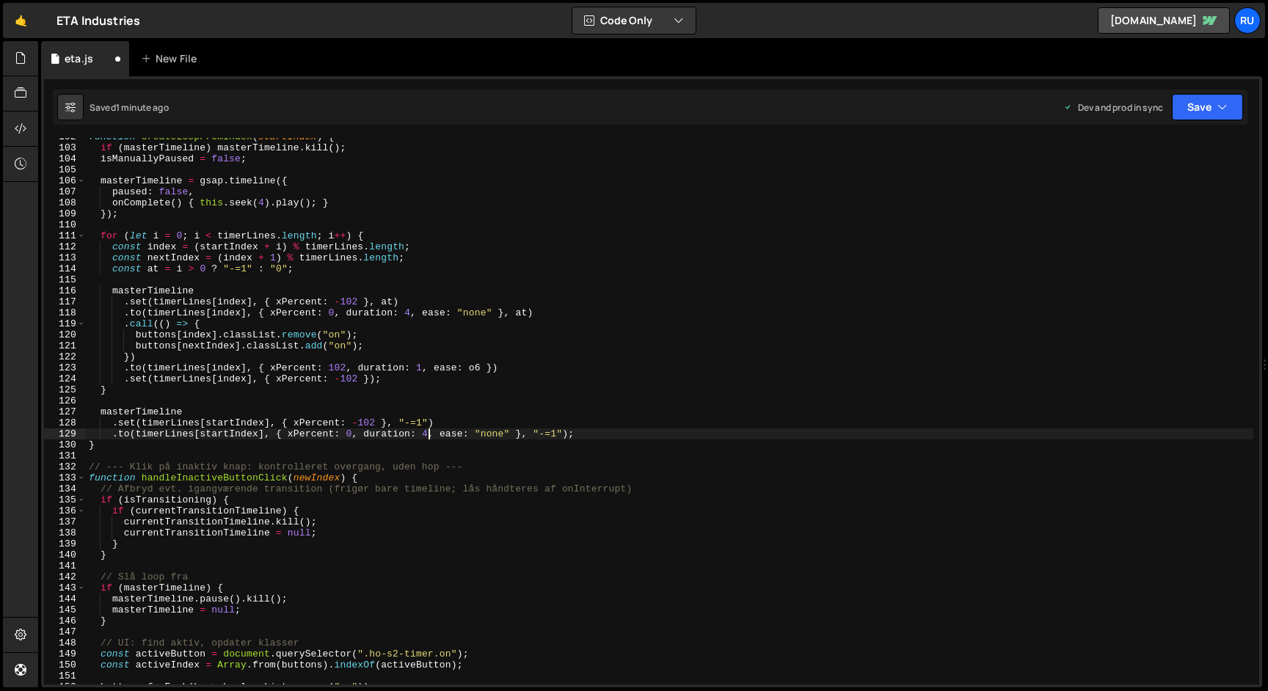
click at [428, 434] on div "function createLoopFromIndex ( startIndex ) { if ( masterTimeline ) masterTimel…" at bounding box center [670, 415] width 1168 height 569
click at [412, 314] on div "function createLoopFromIndex ( startIndex ) { if ( masterTimeline ) masterTimel…" at bounding box center [670, 415] width 1168 height 569
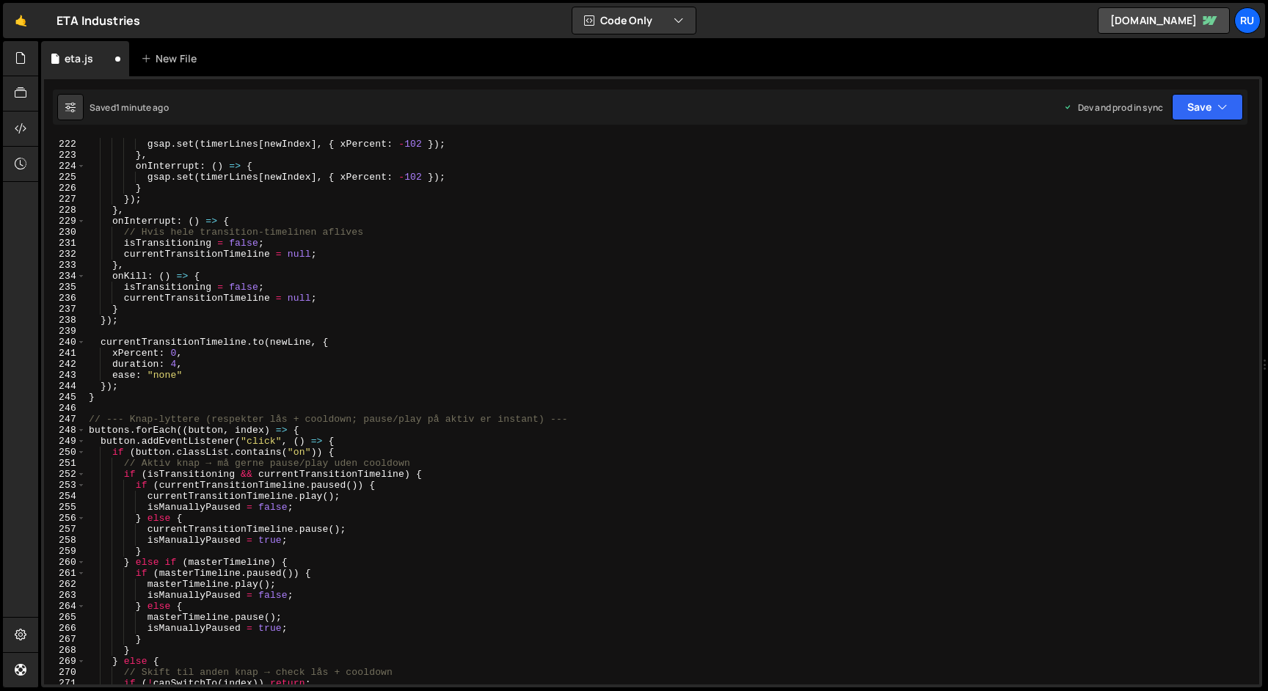
scroll to position [2438, 0]
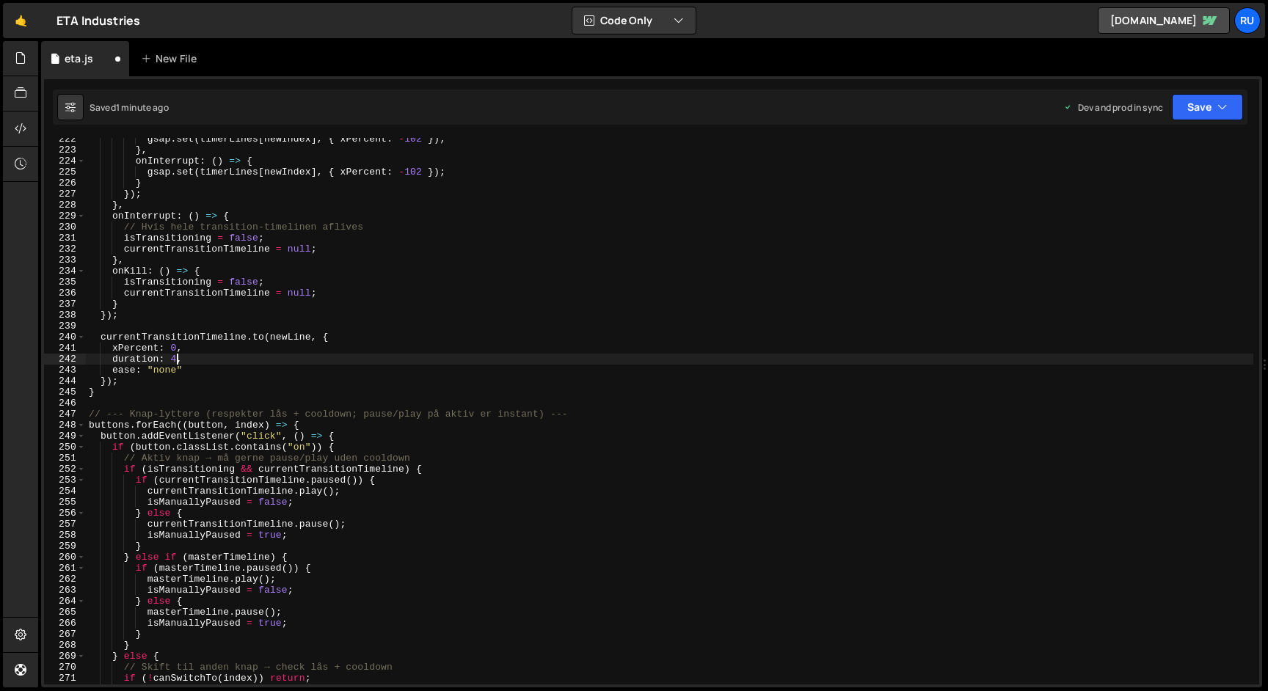
click at [176, 359] on div "gsap . set ( timerLines [ newIndex ] , { xPercent : - 102 }) ; } , onInterrupt …" at bounding box center [670, 418] width 1168 height 569
type textarea "duration: 7,"
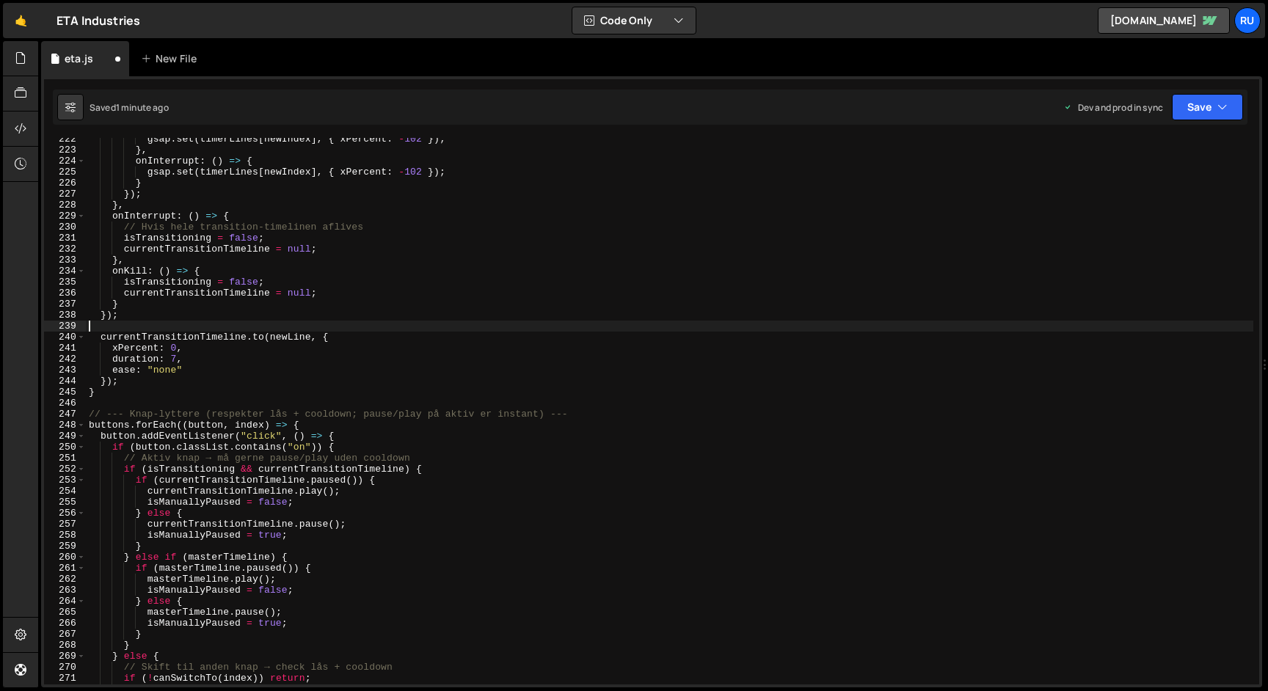
click at [253, 326] on div "gsap . set ( timerLines [ newIndex ] , { xPercent : - 102 }) ; } , onInterrupt …" at bounding box center [670, 418] width 1168 height 569
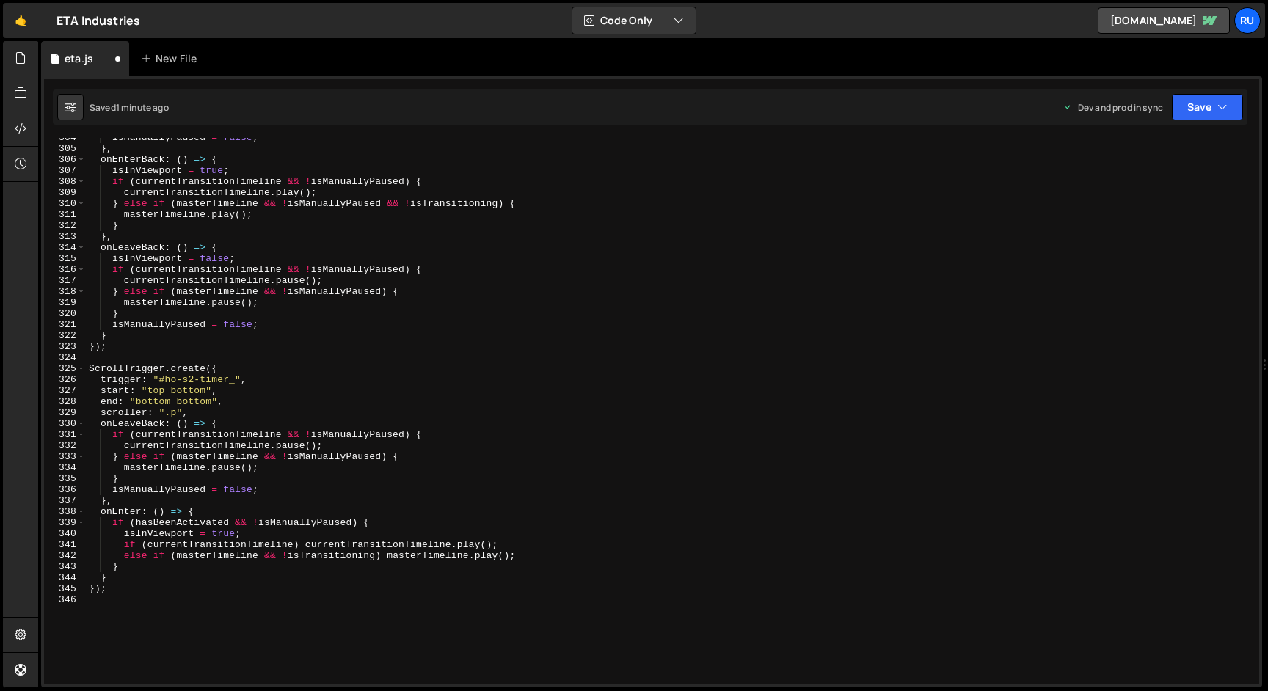
scroll to position [3411, 0]
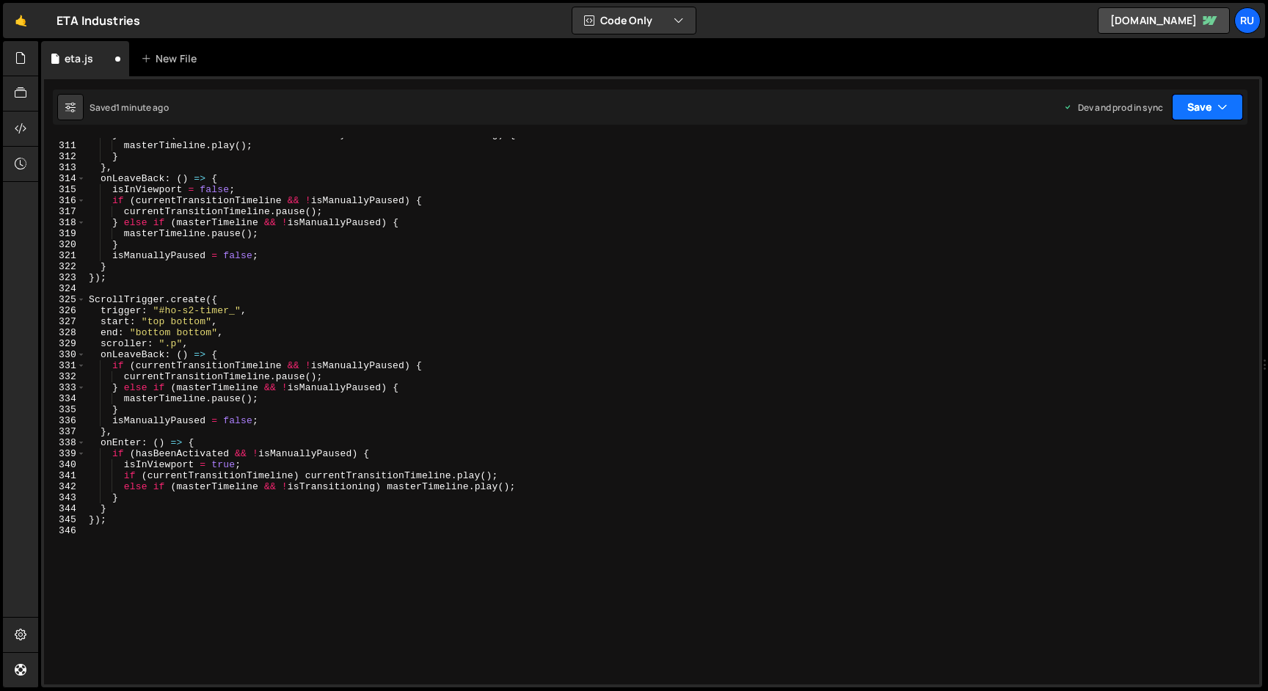
click at [1203, 120] on button "Save" at bounding box center [1207, 107] width 71 height 26
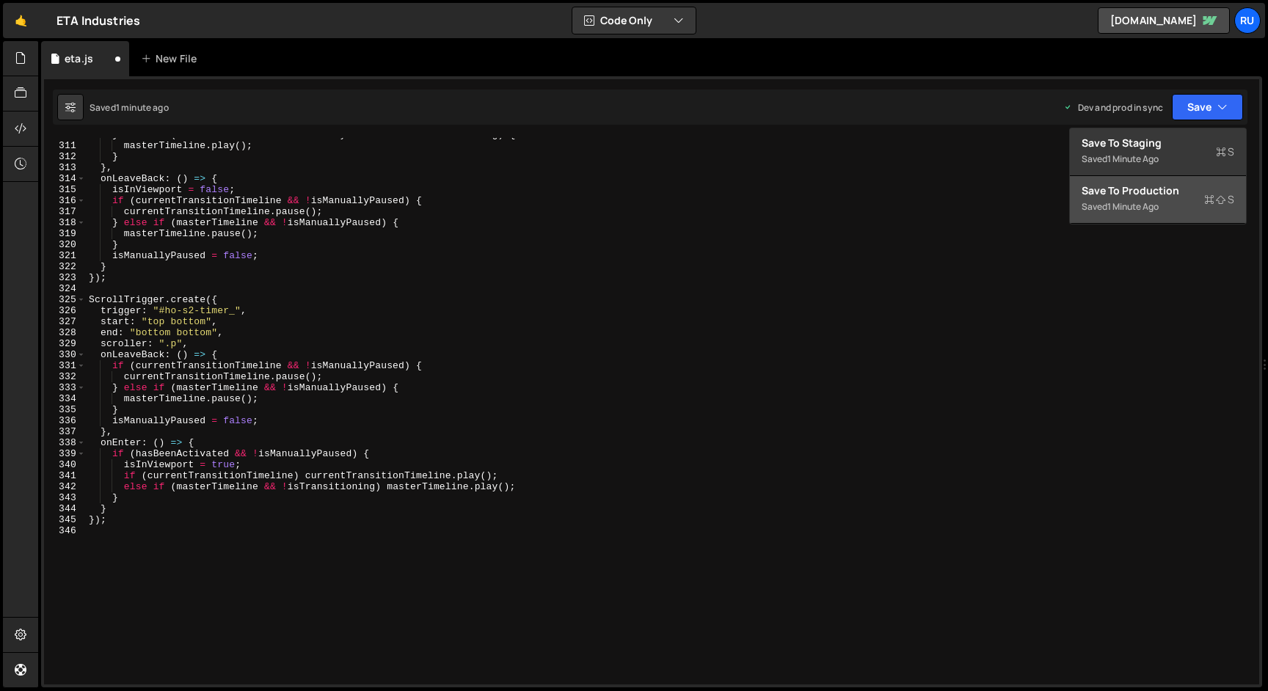
click at [1179, 202] on div "Saved 1 minute ago" at bounding box center [1158, 207] width 153 height 18
